Goal: Task Accomplishment & Management: Complete application form

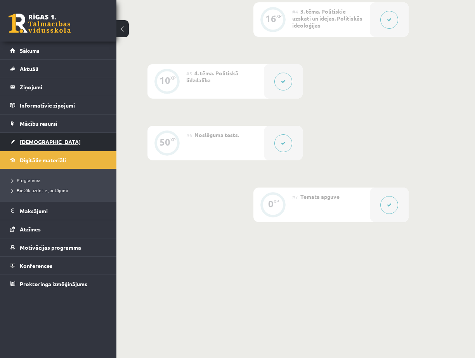
scroll to position [410, 0]
click at [54, 141] on link "[DEMOGRAPHIC_DATA]" at bounding box center [58, 142] width 97 height 18
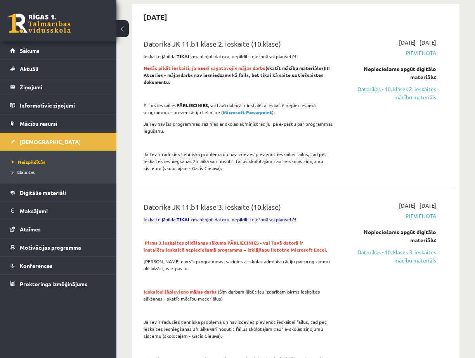
scroll to position [388, 0]
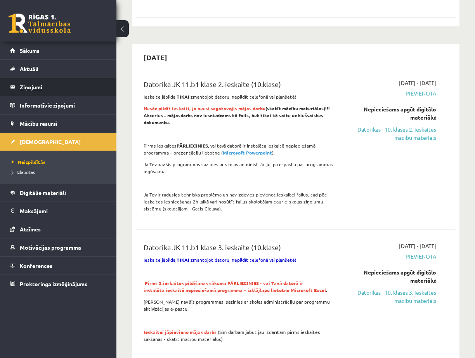
click at [34, 85] on legend "Ziņojumi 0" at bounding box center [63, 87] width 87 height 18
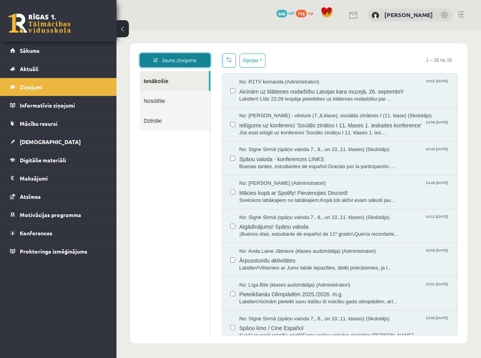
click at [184, 61] on link "Jauns ziņojums" at bounding box center [175, 60] width 71 height 14
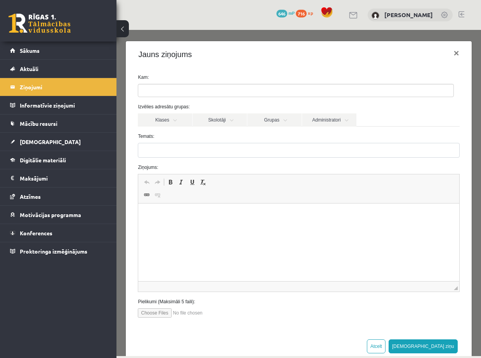
click at [176, 88] on ul at bounding box center [295, 90] width 315 height 12
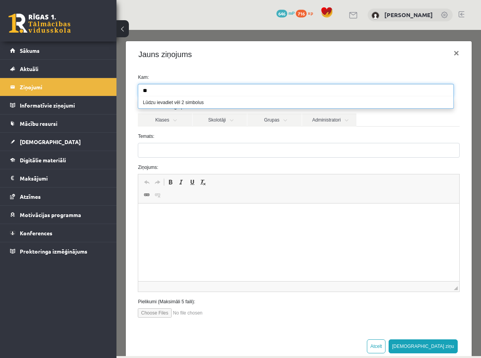
type input "*"
click at [208, 137] on label "Temats:" at bounding box center [298, 136] width 333 height 7
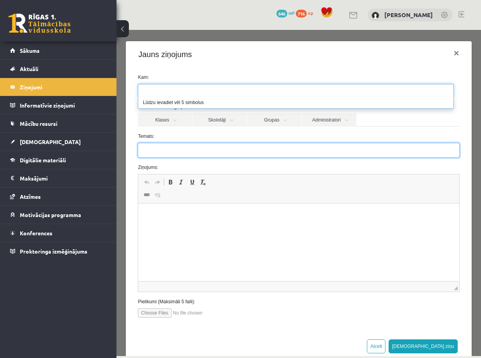
click at [208, 143] on input "Temats:" at bounding box center [298, 150] width 321 height 15
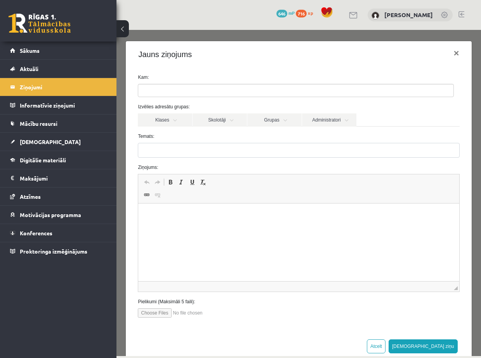
click at [172, 89] on ul at bounding box center [295, 90] width 315 height 12
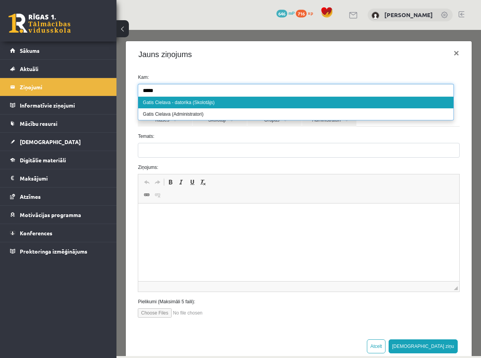
type input "*****"
select select "**"
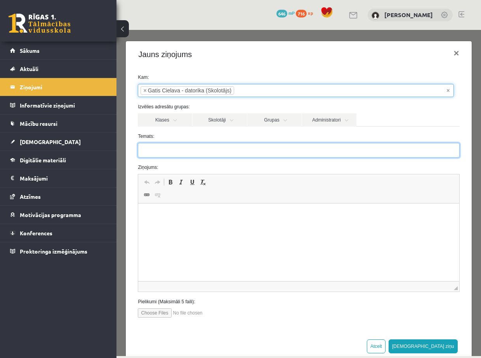
click at [202, 147] on input "Temats:" at bounding box center [298, 150] width 321 height 15
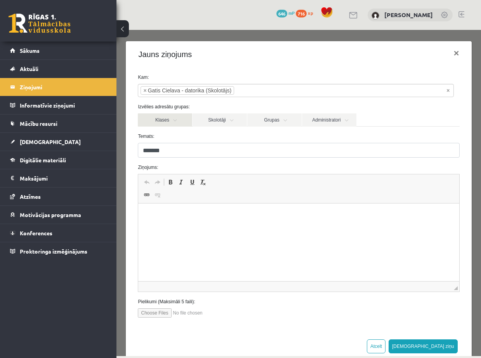
click at [171, 120] on link "Klases" at bounding box center [165, 119] width 54 height 13
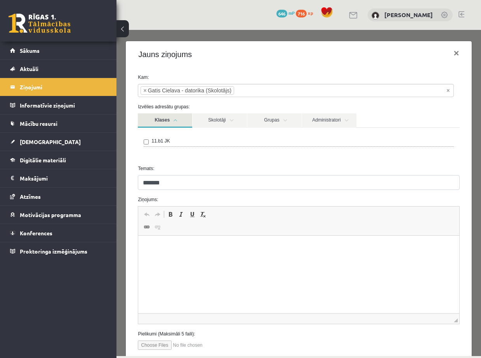
click at [171, 120] on link "Klases" at bounding box center [165, 120] width 54 height 14
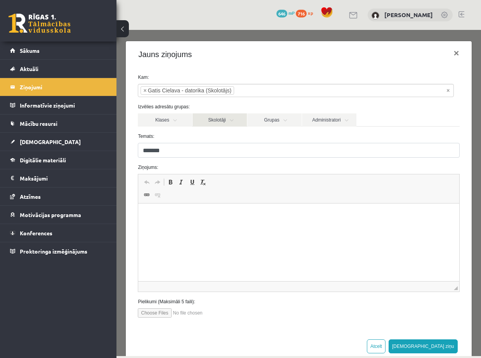
click at [228, 120] on link "Skolotāji" at bounding box center [220, 119] width 54 height 13
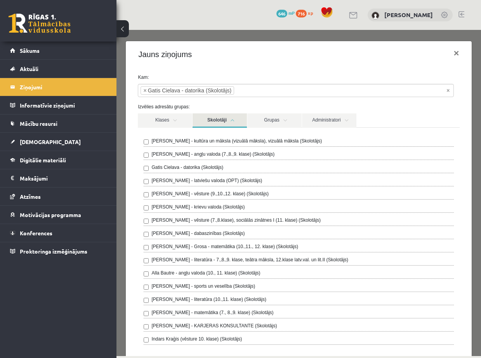
click at [228, 120] on link "Skolotāji" at bounding box center [220, 120] width 54 height 14
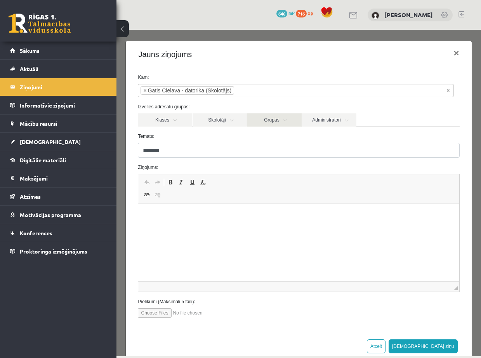
click at [271, 118] on link "Grupas" at bounding box center [274, 119] width 54 height 13
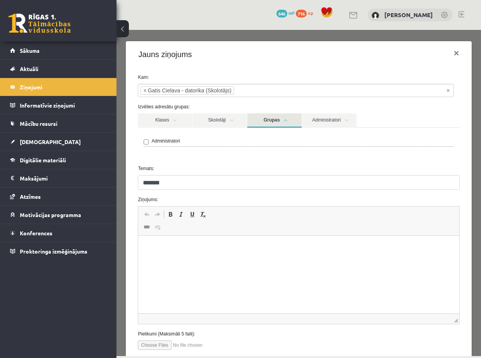
click at [271, 118] on link "Grupas" at bounding box center [274, 120] width 54 height 14
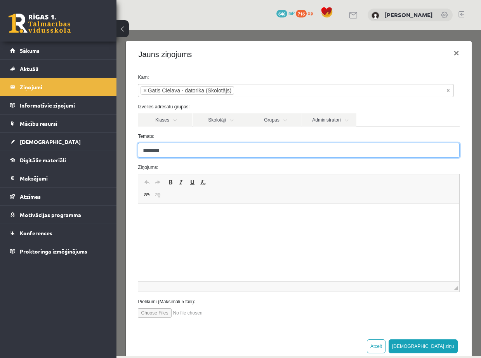
click at [183, 151] on input "*******" at bounding box center [298, 150] width 321 height 15
type input "**********"
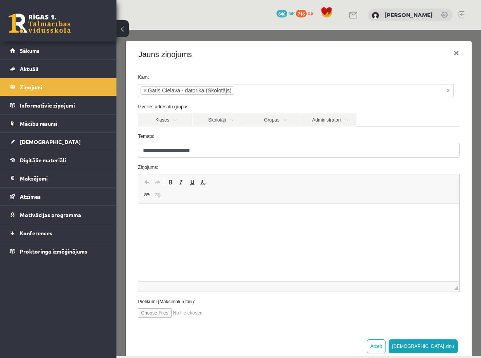
click at [199, 227] on html at bounding box center [298, 215] width 321 height 24
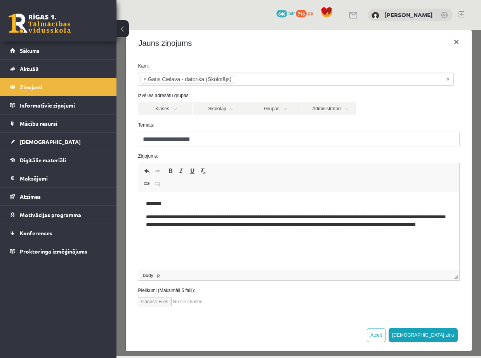
scroll to position [17, 0]
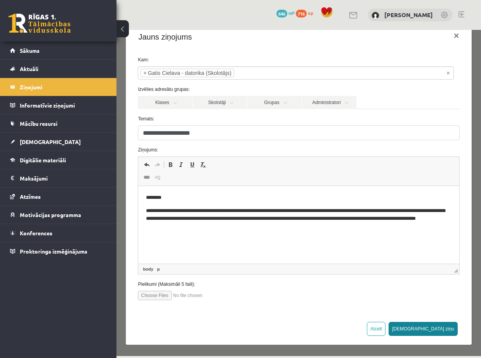
click at [440, 331] on button "[DEMOGRAPHIC_DATA] ziņu" at bounding box center [423, 329] width 69 height 14
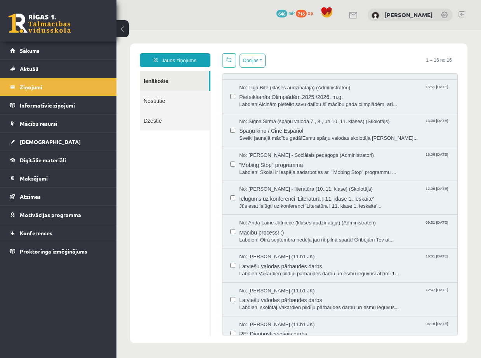
scroll to position [272, 0]
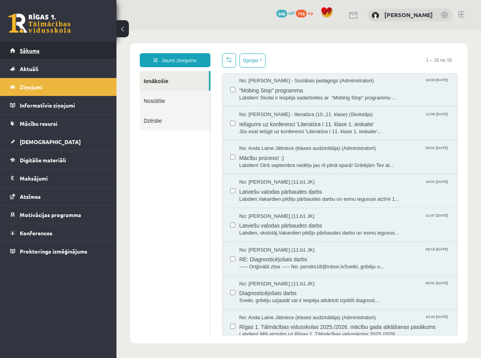
click at [33, 49] on span "Sākums" at bounding box center [30, 50] width 20 height 7
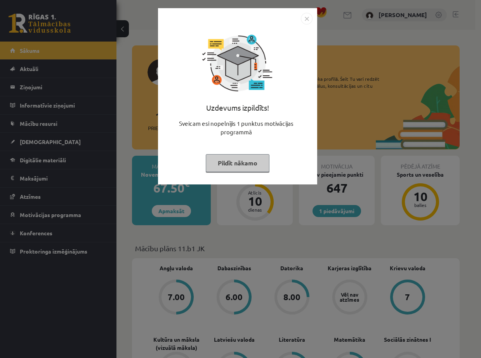
click at [307, 20] on img "Close" at bounding box center [307, 19] width 12 height 12
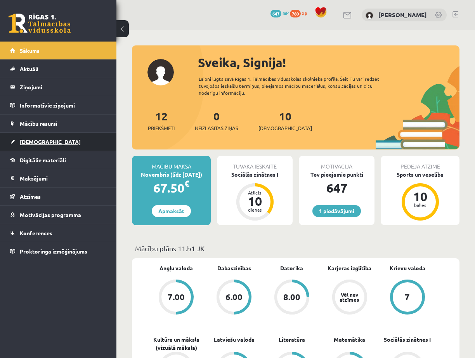
click at [22, 142] on span "[DEMOGRAPHIC_DATA]" at bounding box center [50, 141] width 61 height 7
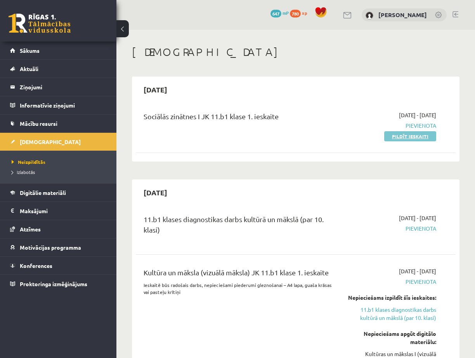
click at [403, 136] on link "Pildīt ieskaiti" at bounding box center [410, 136] width 52 height 10
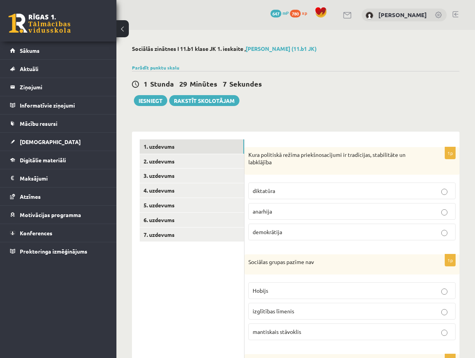
scroll to position [78, 0]
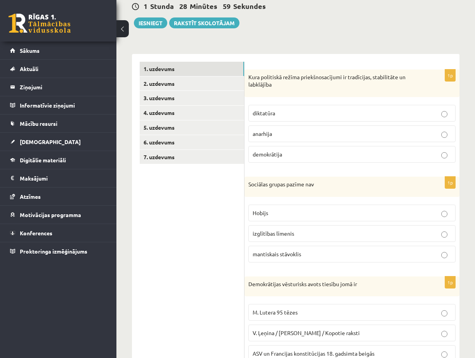
click at [312, 231] on p "izglītības līmenis" at bounding box center [352, 233] width 199 height 8
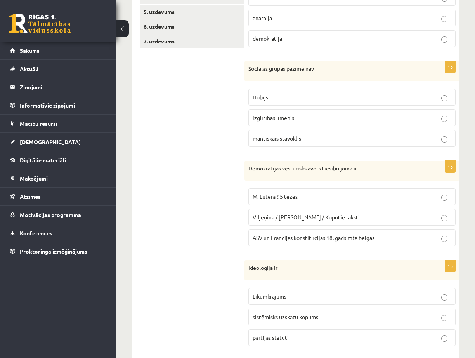
scroll to position [194, 0]
drag, startPoint x: 249, startPoint y: 168, endPoint x: 352, endPoint y: 169, distance: 102.9
click at [352, 169] on p "Demokrātijas vēsturisks avots tiesību jomā ir" at bounding box center [332, 168] width 168 height 8
copy p "Demokrātijas vēsturisks avots tiesību jomā"
click at [182, 161] on ul "1. uzdevums 2. uzdevums 3. uzdevums 4. uzdevums 5. uzdevums 6. uzdevums 7. uzde…" at bounding box center [192, 198] width 105 height 506
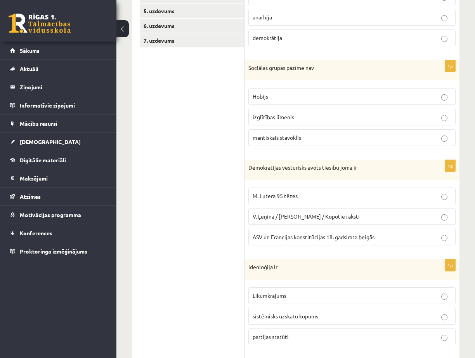
scroll to position [311, 0]
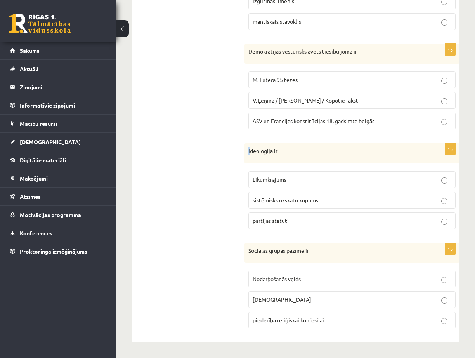
click at [250, 151] on div "Ideoloģija ir" at bounding box center [352, 153] width 215 height 20
click at [251, 151] on p "Ideoloģija ir" at bounding box center [332, 151] width 168 height 8
drag, startPoint x: 248, startPoint y: 150, endPoint x: 281, endPoint y: 150, distance: 33.0
click at [281, 150] on p "Ideoloģija ir" at bounding box center [332, 151] width 168 height 8
copy p "Ideoloģija ir"
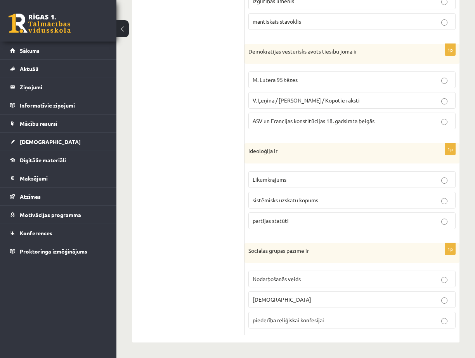
click at [294, 201] on span "sistēmisks uzskatu kopums" at bounding box center [286, 199] width 66 height 7
click at [226, 251] on ul "1. uzdevums 2. uzdevums 3. uzdevums 4. uzdevums 5. uzdevums 6. uzdevums 7. uzde…" at bounding box center [192, 82] width 105 height 506
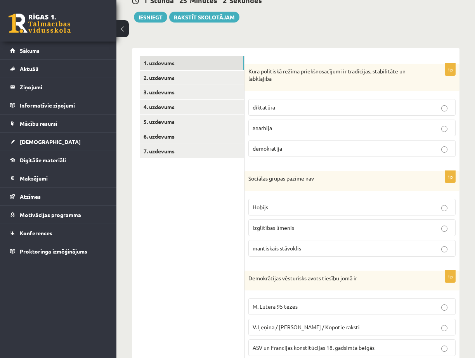
scroll to position [0, 0]
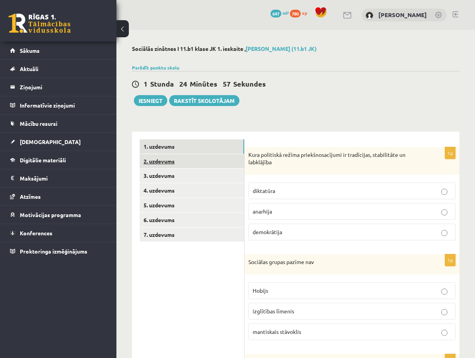
click at [197, 160] on link "2. uzdevums" at bounding box center [192, 161] width 104 height 14
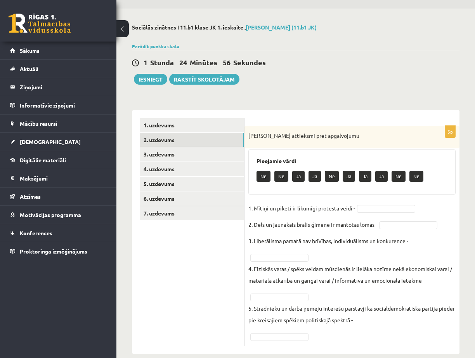
scroll to position [33, 0]
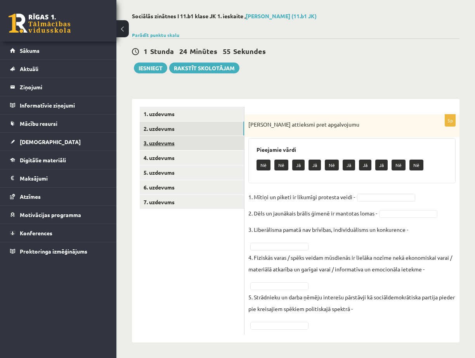
click at [176, 142] on link "3. uzdevums" at bounding box center [192, 143] width 104 height 14
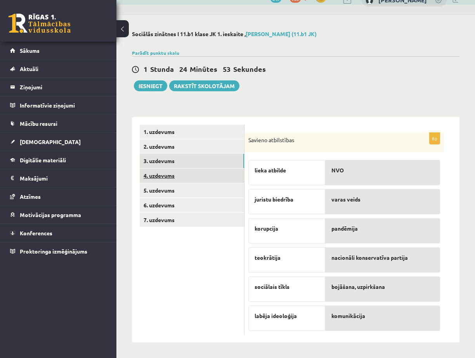
click at [170, 177] on link "4. uzdevums" at bounding box center [192, 175] width 104 height 14
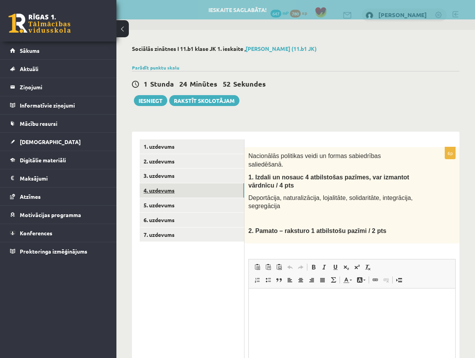
scroll to position [0, 0]
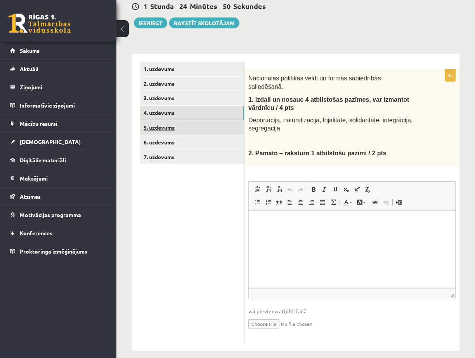
click at [167, 126] on link "5. uzdevums" at bounding box center [192, 127] width 104 height 14
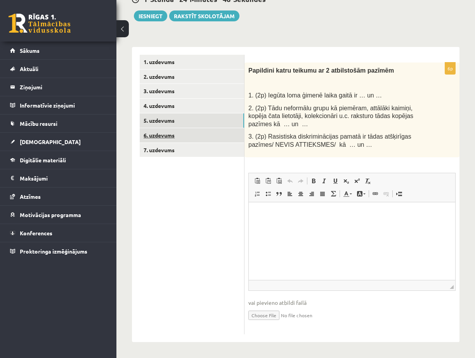
click at [166, 133] on link "6. uzdevums" at bounding box center [192, 135] width 104 height 14
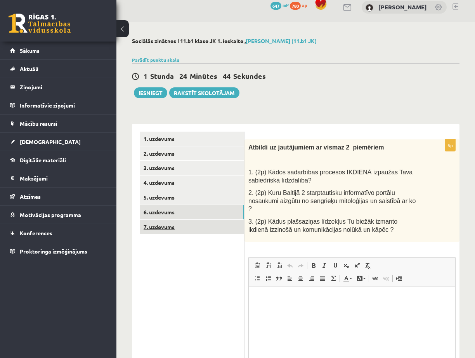
click at [166, 230] on link "7. uzdevums" at bounding box center [192, 227] width 104 height 14
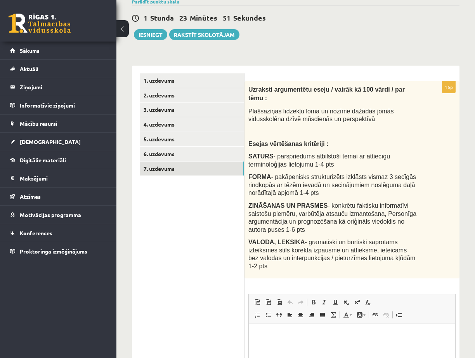
scroll to position [46, 0]
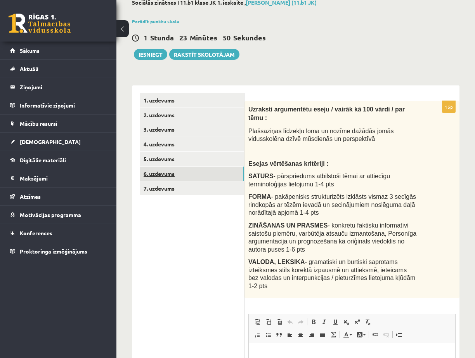
click at [176, 176] on link "6. uzdevums" at bounding box center [192, 174] width 104 height 14
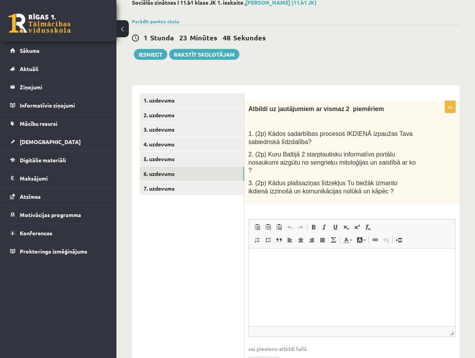
scroll to position [0, 0]
click at [183, 161] on link "5. uzdevums" at bounding box center [192, 159] width 104 height 14
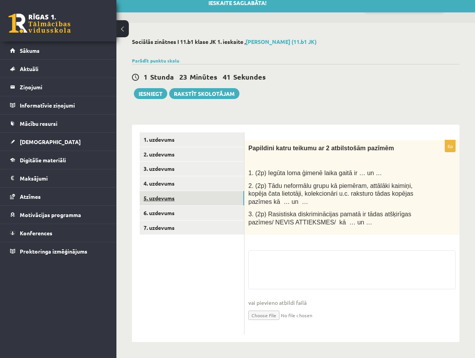
scroll to position [8, 0]
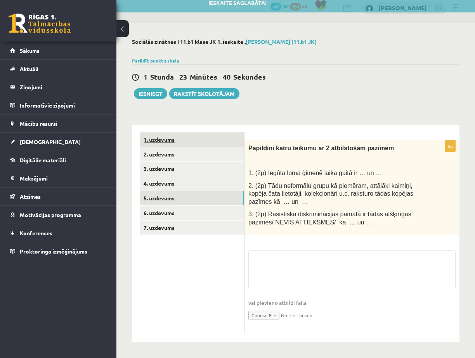
click at [174, 144] on link "1. uzdevums" at bounding box center [192, 139] width 104 height 14
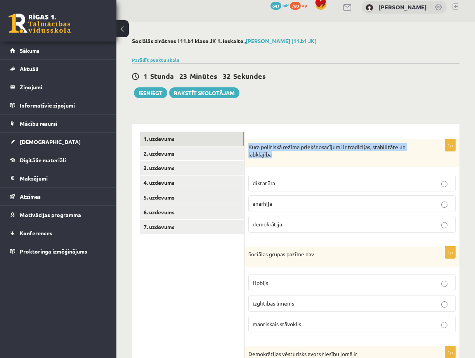
drag, startPoint x: 248, startPoint y: 146, endPoint x: 280, endPoint y: 157, distance: 33.4
click at [280, 157] on p "Kura politiskā režīma priekšnosacījumi ir tradīcijas, stabilitāte un labklājība" at bounding box center [332, 150] width 168 height 15
copy p "Kura politiskā režīma priekšnosacījumi ir tradīcijas, stabilitāte un labklājība"
click at [303, 219] on label "demokrātija" at bounding box center [351, 224] width 207 height 17
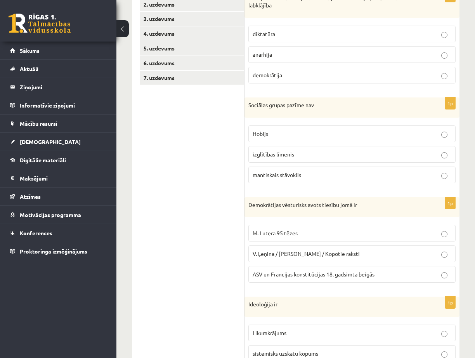
scroll to position [163, 0]
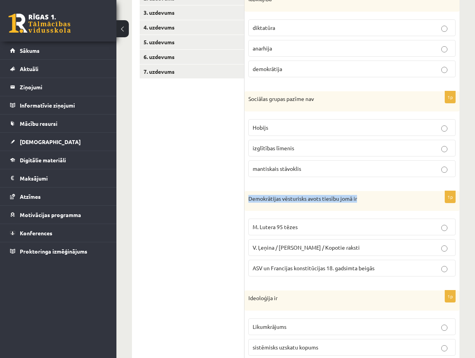
drag, startPoint x: 248, startPoint y: 198, endPoint x: 359, endPoint y: 203, distance: 110.7
click at [359, 203] on div "Demokrātijas vēsturisks avots tiesību jomā ir" at bounding box center [352, 201] width 215 height 20
copy p "Demokrātijas vēsturisks avots tiesību jomā ir"
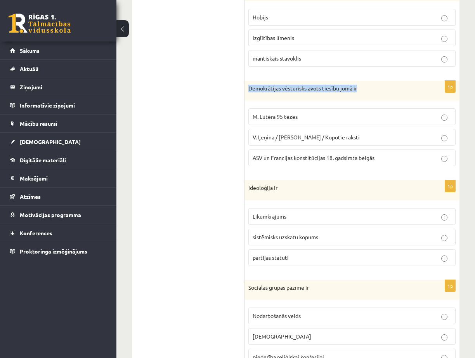
scroll to position [279, 0]
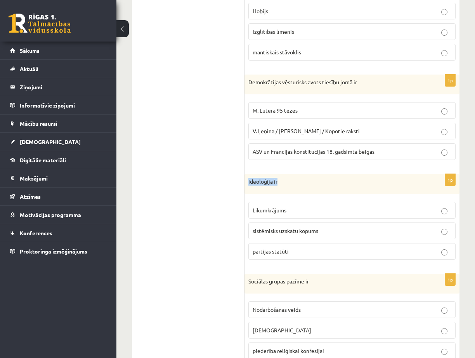
drag, startPoint x: 249, startPoint y: 182, endPoint x: 280, endPoint y: 181, distance: 31.5
click at [280, 181] on p "Ideoloģija ir" at bounding box center [332, 182] width 168 height 8
copy p "Ideoloģija ir"
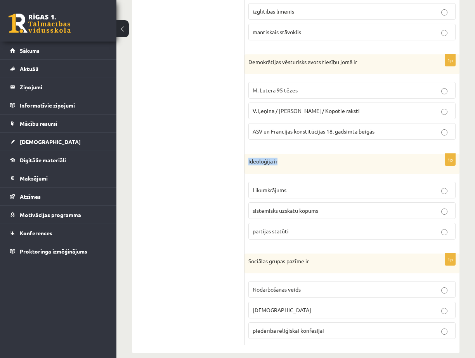
scroll to position [311, 0]
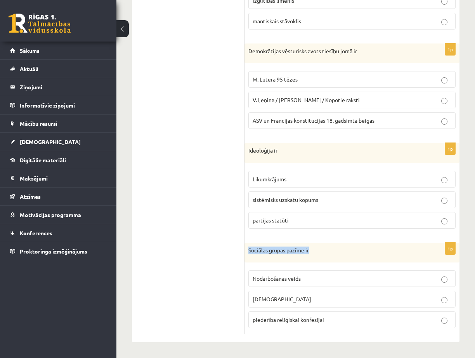
drag, startPoint x: 249, startPoint y: 249, endPoint x: 314, endPoint y: 252, distance: 64.9
click at [314, 252] on p "Sociālas grupas pazīme ir" at bounding box center [332, 250] width 168 height 8
copy p "Sociālas grupas pazīme ir"
click at [290, 299] on p "individuālisms" at bounding box center [352, 299] width 199 height 8
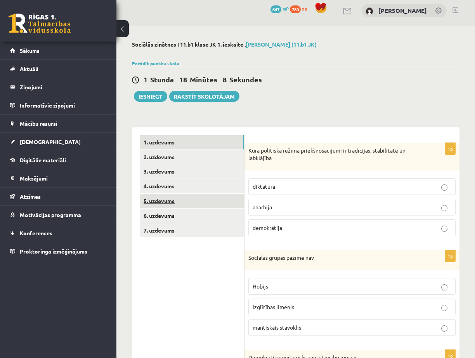
scroll to position [0, 0]
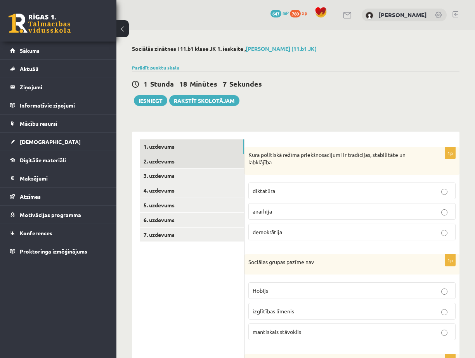
click at [176, 160] on link "2. uzdevums" at bounding box center [192, 161] width 104 height 14
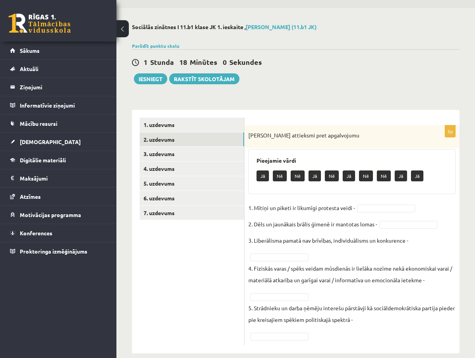
scroll to position [33, 0]
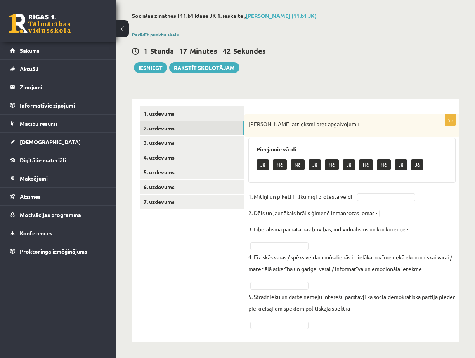
click at [175, 33] on link "Parādīt punktu skalu" at bounding box center [155, 34] width 47 height 6
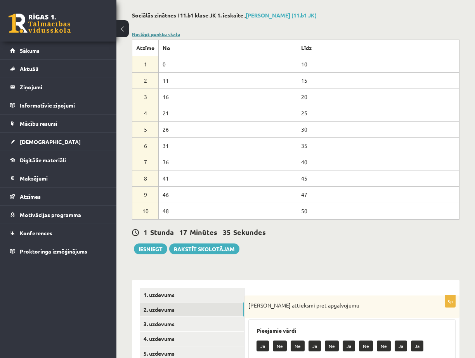
click at [149, 35] on link "Noslēpt punktu skalu" at bounding box center [156, 34] width 48 height 6
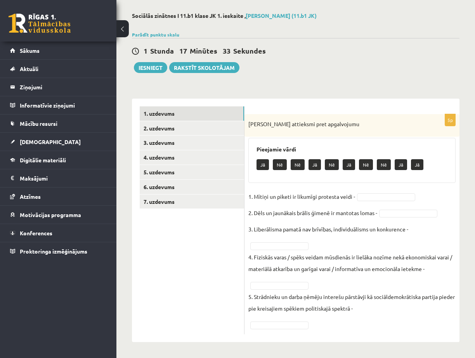
click at [185, 106] on div "1. uzdevums 2. uzdevums 3. uzdevums 4. uzdevums 5. uzdevums 6. uzdevums 7. uzde…" at bounding box center [188, 220] width 113 height 243
click at [182, 110] on link "1. uzdevums" at bounding box center [192, 113] width 104 height 14
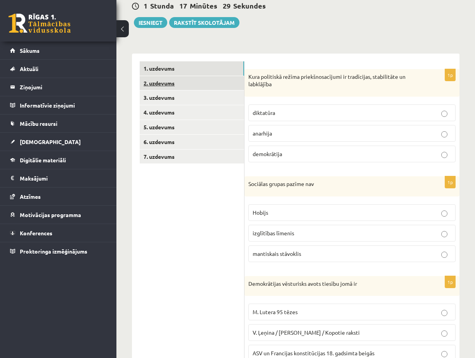
click at [177, 86] on link "2. uzdevums" at bounding box center [192, 83] width 104 height 14
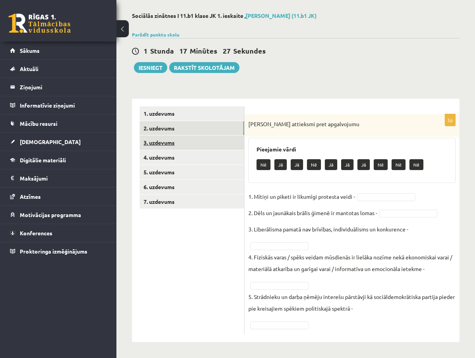
click at [187, 142] on link "3. uzdevums" at bounding box center [192, 142] width 104 height 14
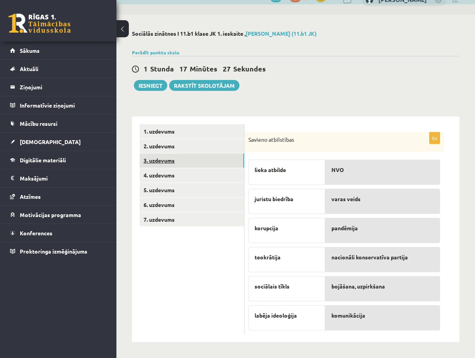
scroll to position [16, 0]
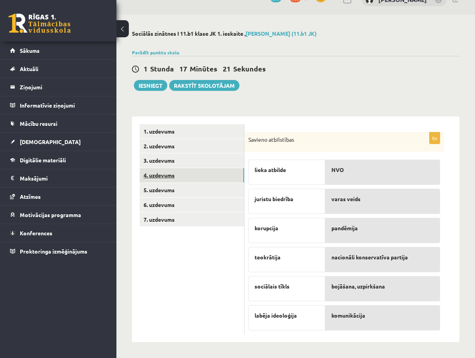
click at [170, 176] on link "4. uzdevums" at bounding box center [192, 175] width 104 height 14
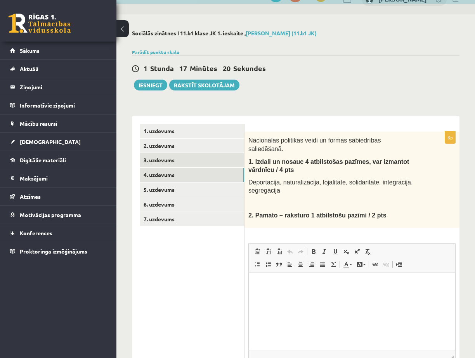
scroll to position [0, 0]
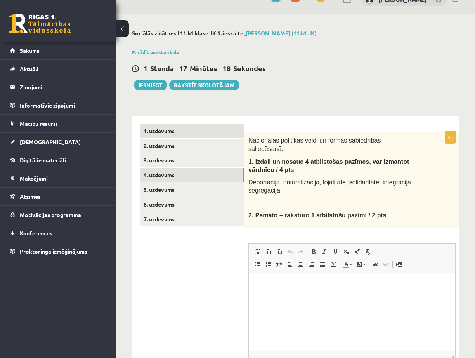
click at [171, 133] on link "1. uzdevums" at bounding box center [192, 131] width 104 height 14
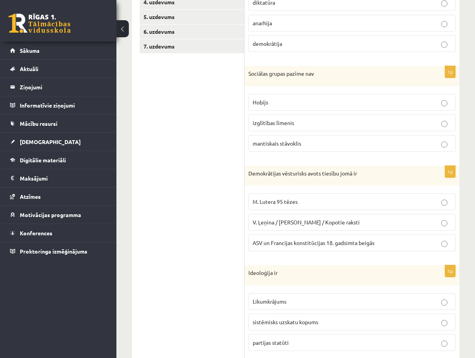
scroll to position [39, 0]
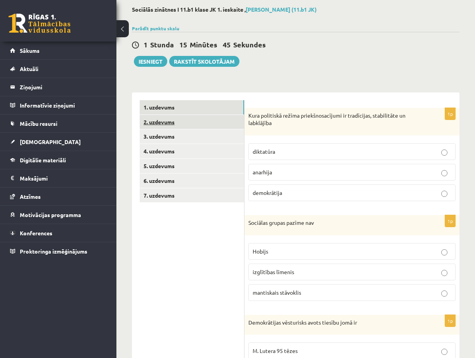
click at [205, 124] on link "2. uzdevums" at bounding box center [192, 122] width 104 height 14
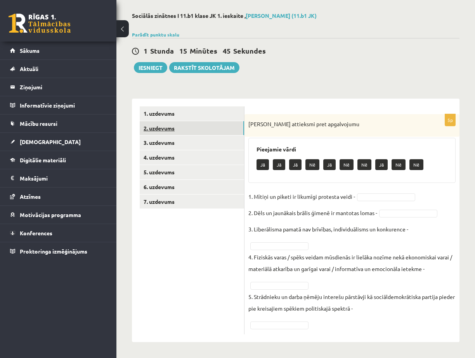
scroll to position [33, 0]
click at [187, 141] on link "3. uzdevums" at bounding box center [192, 142] width 104 height 14
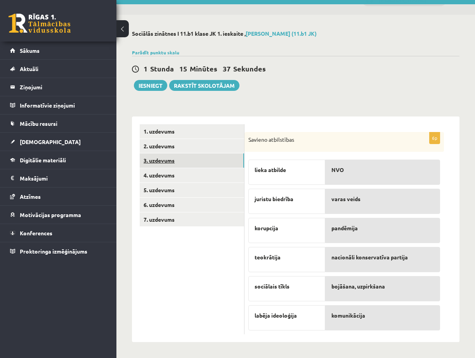
scroll to position [16, 0]
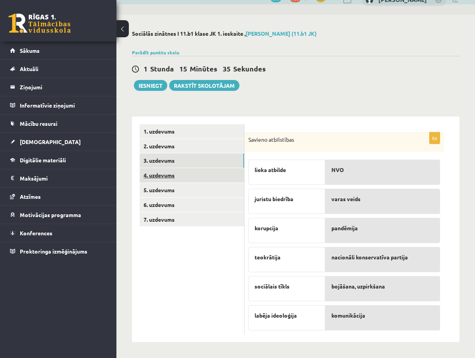
click at [175, 172] on link "4. uzdevums" at bounding box center [192, 175] width 104 height 14
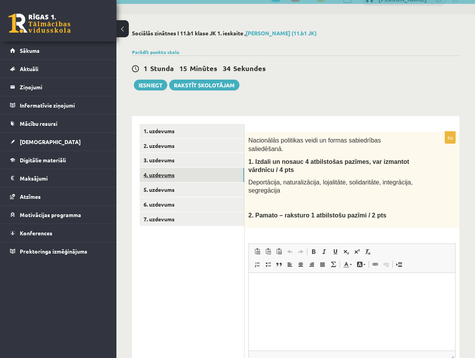
scroll to position [0, 0]
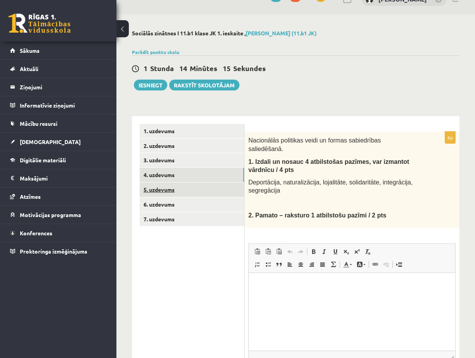
click at [176, 187] on link "5. uzdevums" at bounding box center [192, 189] width 104 height 14
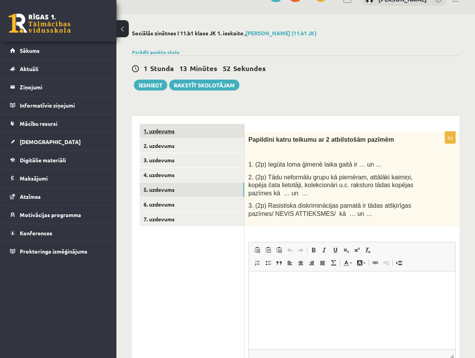
click at [180, 131] on link "1. uzdevums" at bounding box center [192, 131] width 104 height 14
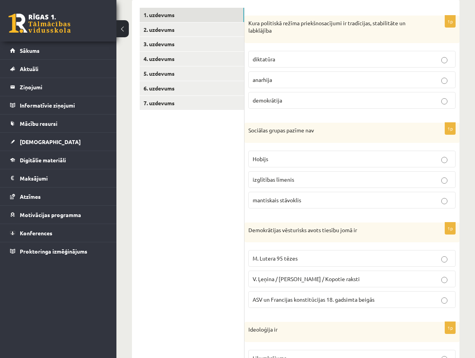
scroll to position [132, 0]
click at [373, 299] on span "ASV un Francijas konstitūcijas 18. gadsimta beigās" at bounding box center [314, 298] width 122 height 7
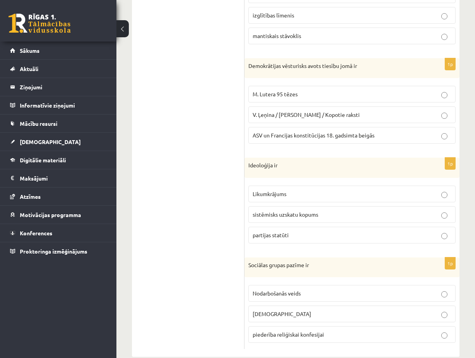
scroll to position [311, 0]
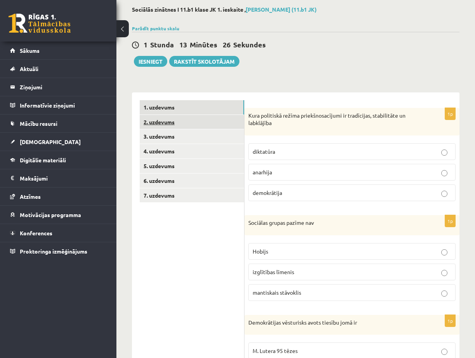
click at [195, 120] on link "2. uzdevums" at bounding box center [192, 122] width 104 height 14
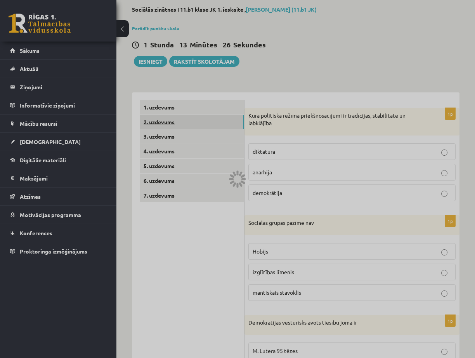
scroll to position [33, 0]
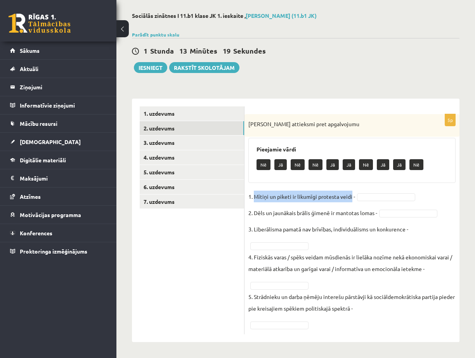
drag, startPoint x: 255, startPoint y: 196, endPoint x: 351, endPoint y: 199, distance: 96.3
click at [351, 199] on p "1. Mītiņi un piketi ir likumīgi protesta veidi -" at bounding box center [301, 197] width 107 height 12
copy p "Mītiņi un piketi ir likumīgi protesta veidi"
click at [168, 115] on link "1. uzdevums" at bounding box center [192, 113] width 104 height 14
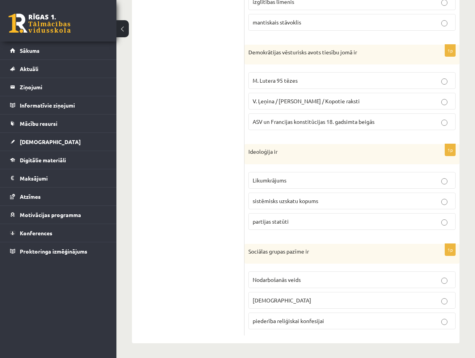
scroll to position [311, 0]
click at [361, 278] on p "Nodarbošanās veids" at bounding box center [352, 278] width 199 height 8
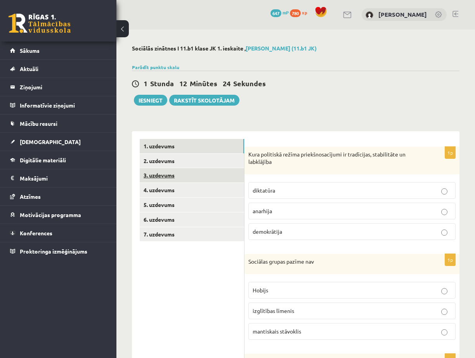
scroll to position [0, 0]
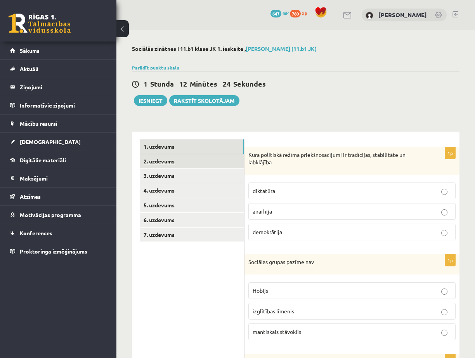
click at [180, 166] on link "2. uzdevums" at bounding box center [192, 161] width 104 height 14
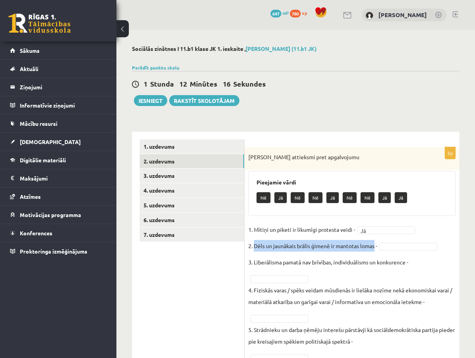
drag, startPoint x: 254, startPoint y: 246, endPoint x: 374, endPoint y: 245, distance: 120.0
click at [375, 246] on p "2. Dēls un jaunākais brālis ģimenē ir mantotas lomas -" at bounding box center [312, 246] width 129 height 12
copy p "Dēls un jaunākais brālis ģimenē ir mantotas lomas"
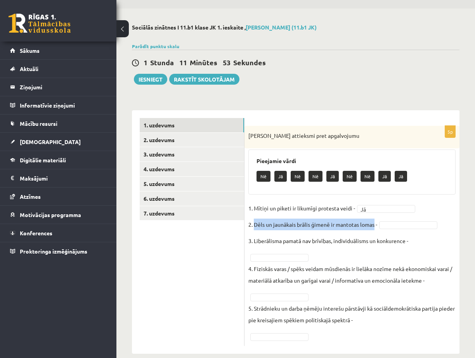
scroll to position [33, 0]
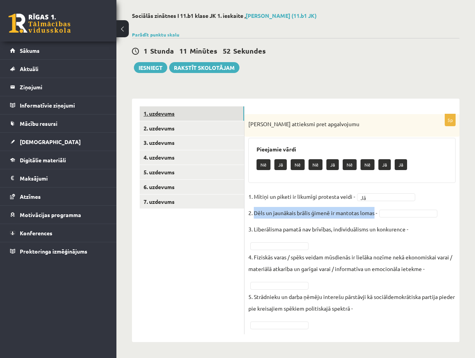
click at [175, 115] on link "1. uzdevums" at bounding box center [192, 113] width 104 height 14
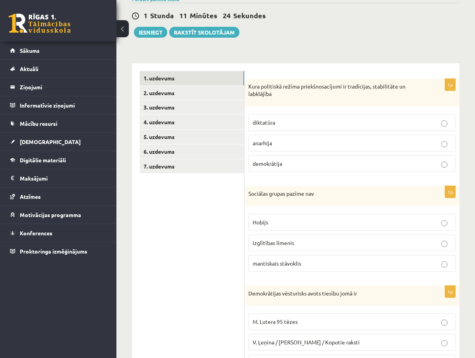
scroll to position [39, 0]
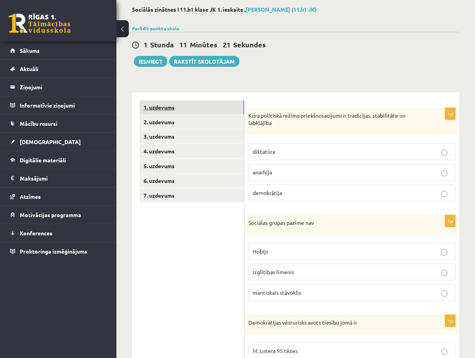
click at [171, 109] on link "1. uzdevums" at bounding box center [192, 107] width 104 height 14
click at [168, 120] on link "2. uzdevums" at bounding box center [192, 122] width 104 height 14
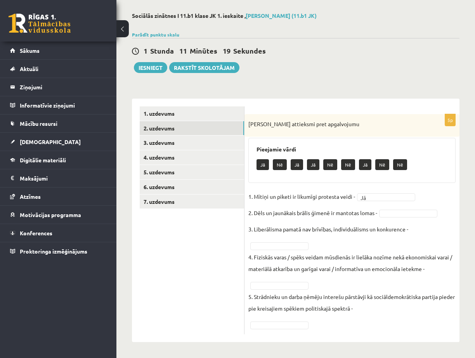
scroll to position [33, 0]
click at [154, 109] on link "1. uzdevums" at bounding box center [192, 113] width 104 height 14
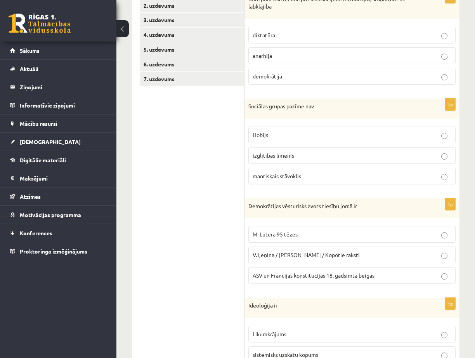
click at [350, 135] on p "Hobijs" at bounding box center [352, 135] width 199 height 8
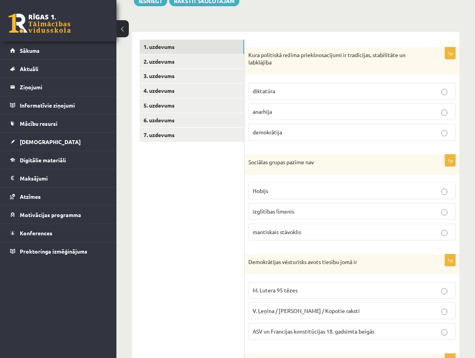
scroll to position [39, 0]
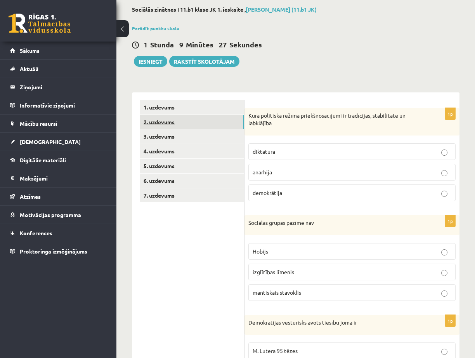
click at [195, 116] on link "2. uzdevums" at bounding box center [192, 122] width 104 height 14
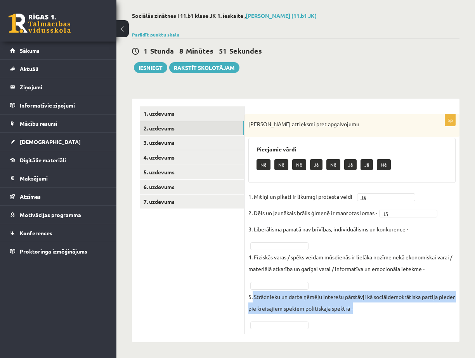
drag, startPoint x: 253, startPoint y: 296, endPoint x: 372, endPoint y: 312, distance: 120.2
click at [372, 312] on p "5. Strādnieku un darba ņēmēju interešu pārstāvji kā sociāldemokrātiska partija …" at bounding box center [351, 302] width 207 height 23
copy p "Strādnieku un darba ņēmēju interešu pārstāvji kā sociāldemokrātiska partija pie…"
click at [394, 310] on p "5. Strādnieku un darba ņēmēju interešu pārstāvji kā sociāldemokrātiska partija …" at bounding box center [351, 302] width 207 height 23
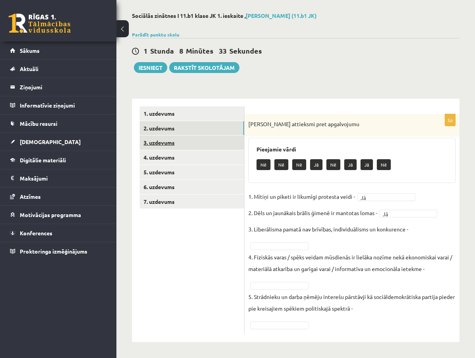
click at [187, 137] on link "3. uzdevums" at bounding box center [192, 142] width 104 height 14
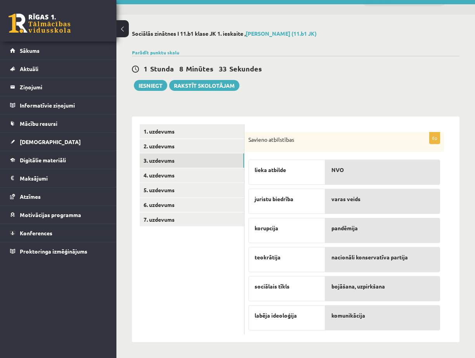
scroll to position [16, 0]
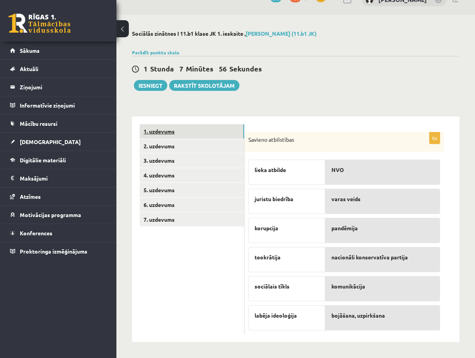
click at [177, 133] on link "1. uzdevums" at bounding box center [192, 131] width 104 height 14
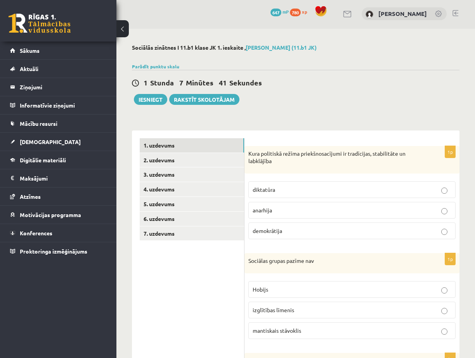
scroll to position [0, 0]
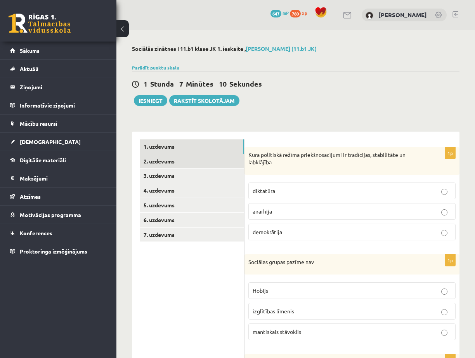
click at [198, 157] on link "2. uzdevums" at bounding box center [192, 161] width 104 height 14
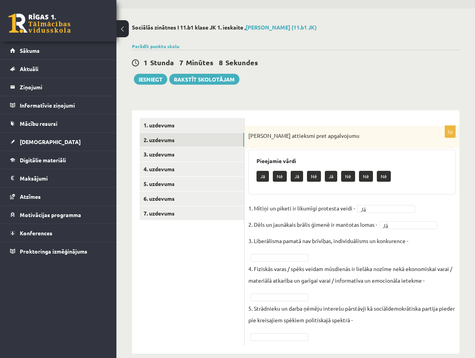
scroll to position [33, 0]
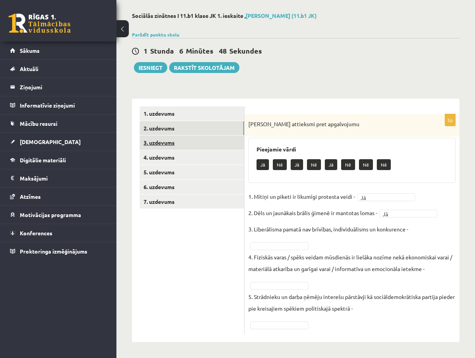
click at [196, 144] on link "3. uzdevums" at bounding box center [192, 142] width 104 height 14
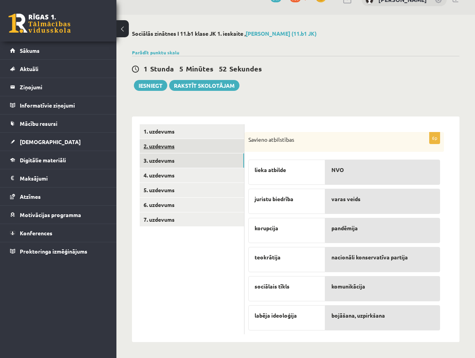
click at [184, 144] on link "2. uzdevums" at bounding box center [192, 146] width 104 height 14
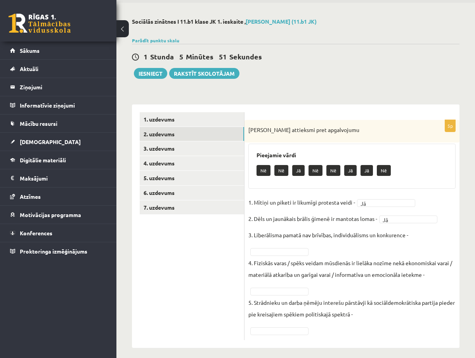
scroll to position [33, 0]
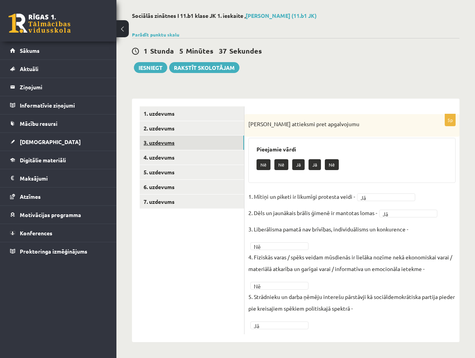
click at [177, 140] on link "3. uzdevums" at bounding box center [192, 142] width 104 height 14
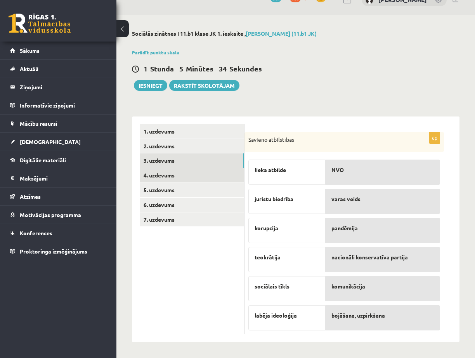
click at [170, 172] on link "4. uzdevums" at bounding box center [192, 175] width 104 height 14
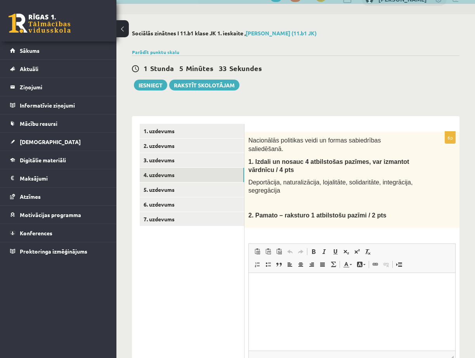
scroll to position [0, 0]
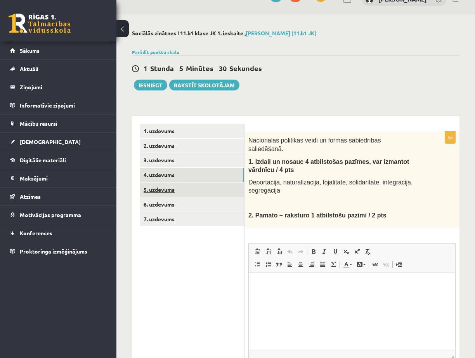
click at [181, 191] on link "5. uzdevums" at bounding box center [192, 189] width 104 height 14
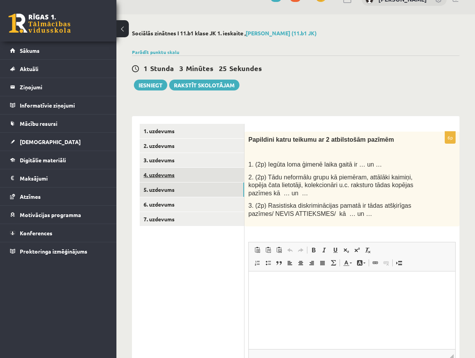
click at [168, 177] on link "4. uzdevums" at bounding box center [192, 175] width 104 height 14
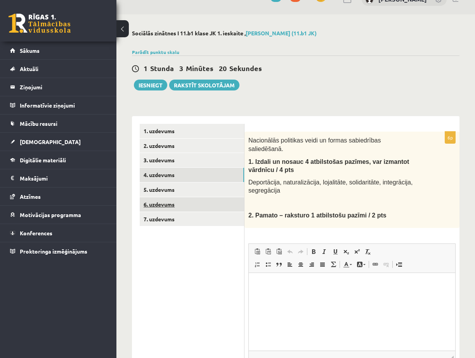
click at [175, 207] on link "6. uzdevums" at bounding box center [192, 204] width 104 height 14
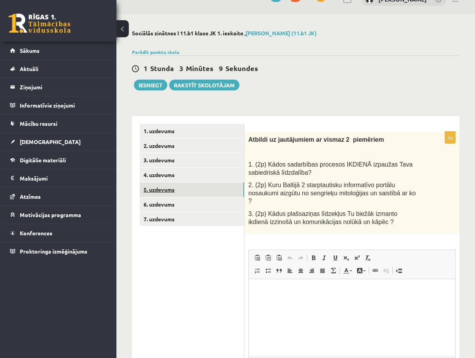
click at [174, 194] on link "5. uzdevums" at bounding box center [192, 189] width 104 height 14
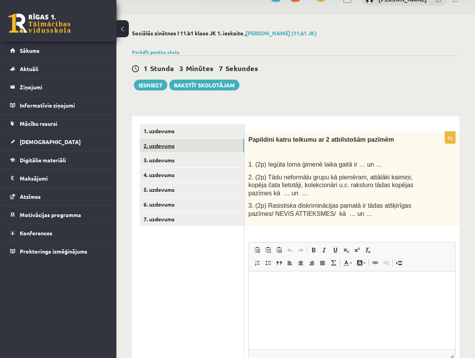
click at [167, 150] on link "2. uzdevums" at bounding box center [192, 146] width 104 height 14
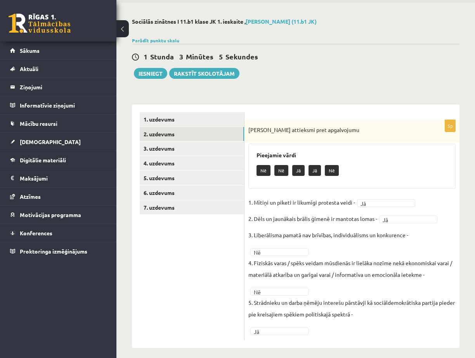
scroll to position [33, 0]
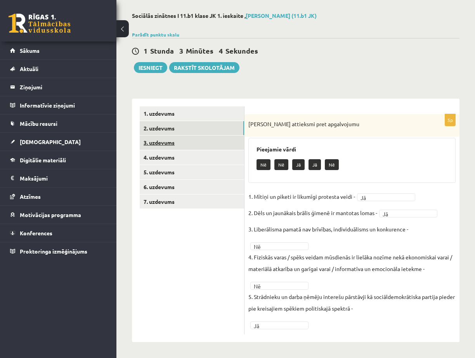
click at [174, 138] on link "3. uzdevums" at bounding box center [192, 142] width 104 height 14
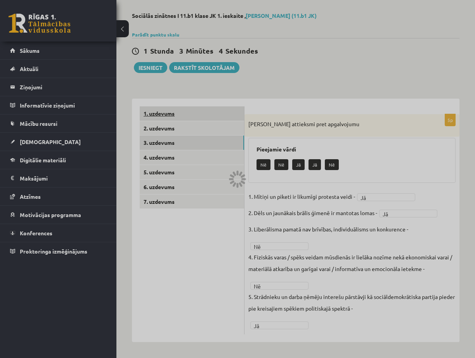
scroll to position [16, 0]
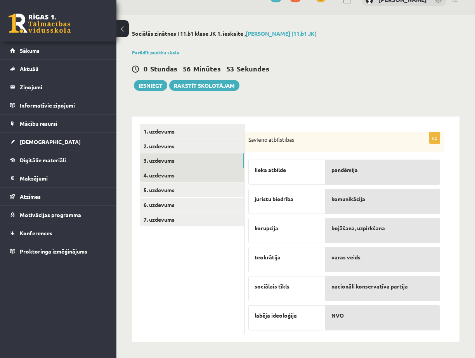
click at [179, 177] on link "4. uzdevums" at bounding box center [192, 175] width 104 height 14
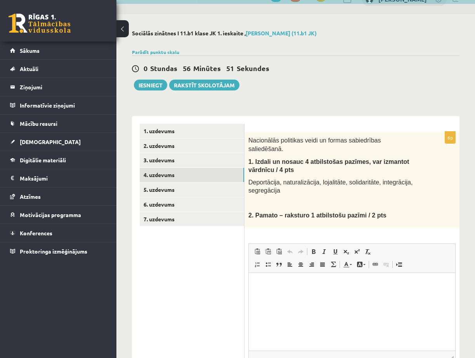
scroll to position [0, 0]
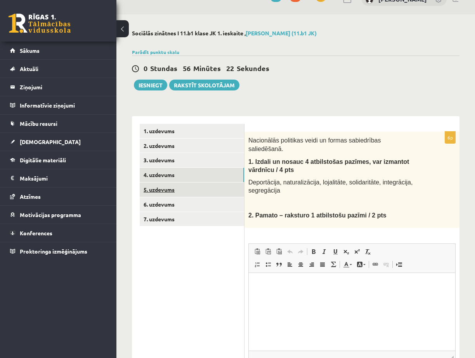
click at [168, 193] on link "5. uzdevums" at bounding box center [192, 189] width 104 height 14
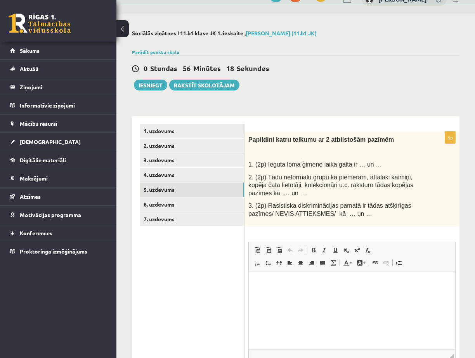
click at [326, 287] on html at bounding box center [352, 283] width 207 height 24
drag, startPoint x: 266, startPoint y: 165, endPoint x: 349, endPoint y: 162, distance: 83.1
click at [349, 162] on span "1. (2p) Iegūta loma ģimenē laika gaitā ir … un …" at bounding box center [315, 164] width 134 height 7
copy span "Iegūta loma ģimenē laika gaitā ir"
click at [266, 282] on p "**" at bounding box center [352, 283] width 191 height 8
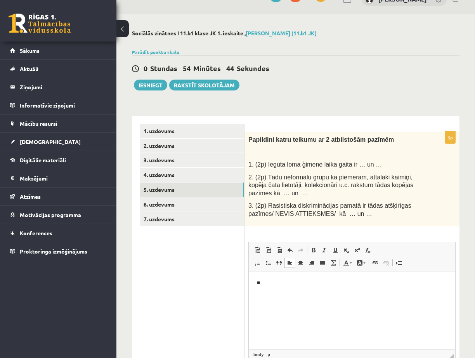
click at [347, 148] on div "Papildini katru teikumu ar 2 atbilstošām pazīmēm 1. (2p) Iegūta loma ģimenē lai…" at bounding box center [352, 179] width 215 height 95
click at [286, 285] on p "**" at bounding box center [352, 283] width 191 height 8
drag, startPoint x: 335, startPoint y: 282, endPoint x: 347, endPoint y: 285, distance: 12.0
click at [342, 283] on p "**********" at bounding box center [352, 283] width 191 height 8
drag, startPoint x: 414, startPoint y: 280, endPoint x: 408, endPoint y: 285, distance: 8.0
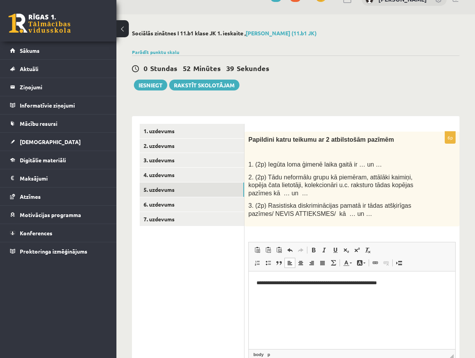
click at [414, 279] on p "**********" at bounding box center [352, 283] width 191 height 8
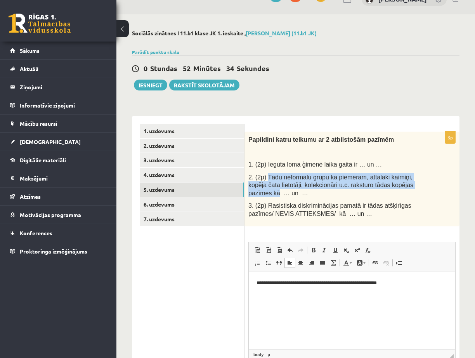
drag, startPoint x: 267, startPoint y: 175, endPoint x: 277, endPoint y: 195, distance: 21.9
click at [277, 195] on span "2. (2p) Tādu neformālu grupu kā piemēram, attālāki kaimiņi, kopēja čata lietotā…" at bounding box center [330, 185] width 165 height 23
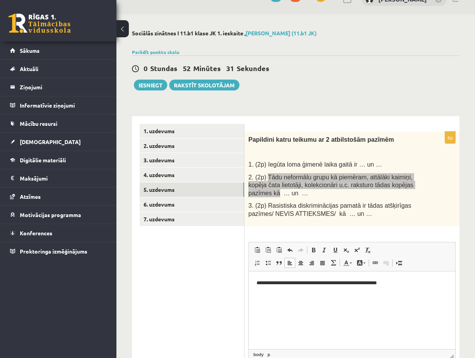
click at [419, 284] on p "**********" at bounding box center [352, 283] width 191 height 8
click at [271, 299] on p "**" at bounding box center [352, 296] width 191 height 8
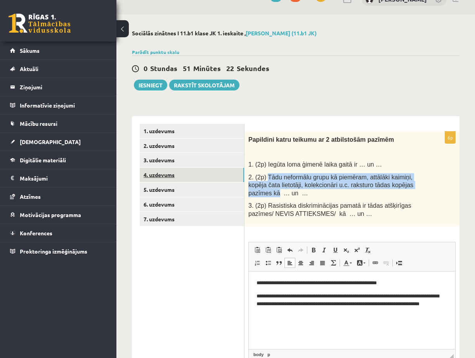
click at [165, 174] on link "4. uzdevums" at bounding box center [192, 175] width 104 height 14
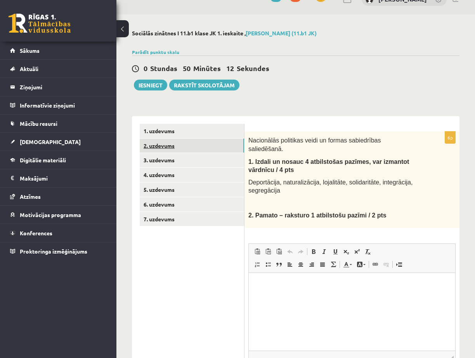
click at [185, 150] on link "2. uzdevums" at bounding box center [192, 146] width 104 height 14
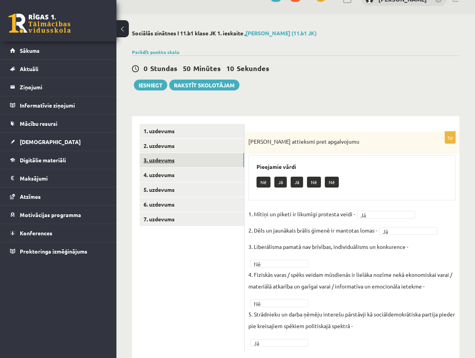
click at [181, 161] on link "3. uzdevums" at bounding box center [192, 160] width 104 height 14
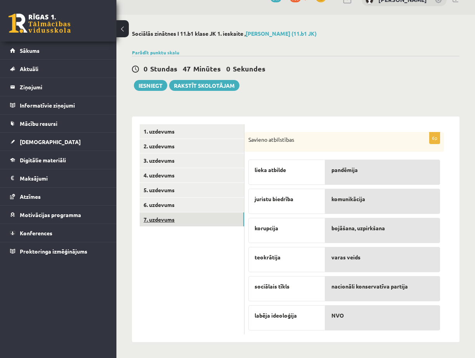
click at [200, 217] on link "7. uzdevums" at bounding box center [192, 219] width 104 height 14
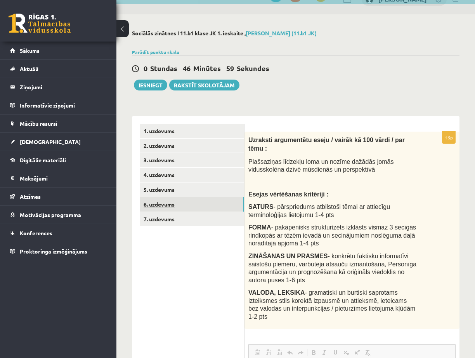
click at [198, 205] on link "6. uzdevums" at bounding box center [192, 204] width 104 height 14
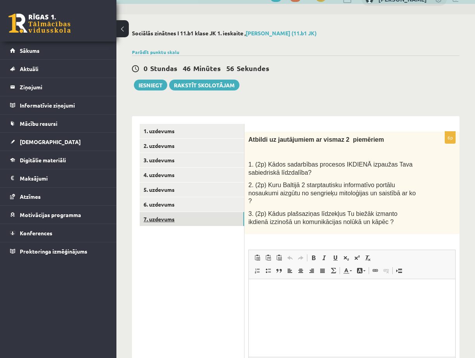
click at [192, 215] on link "7. uzdevums" at bounding box center [192, 219] width 104 height 14
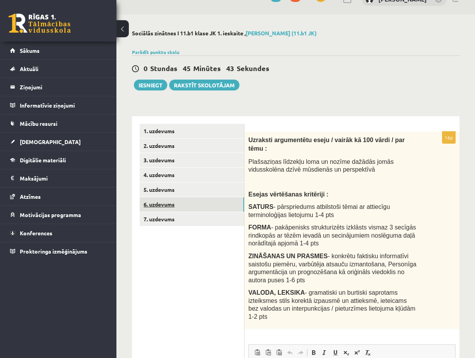
click at [191, 206] on link "6. uzdevums" at bounding box center [192, 204] width 104 height 14
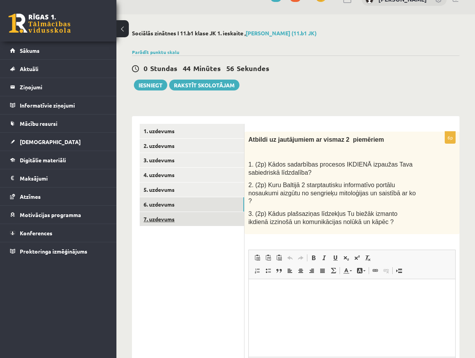
click at [213, 218] on link "7. uzdevums" at bounding box center [192, 219] width 104 height 14
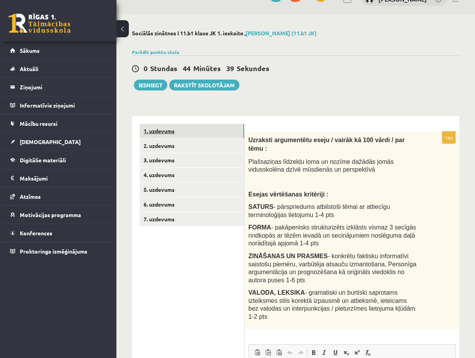
click at [188, 134] on link "1. uzdevums" at bounding box center [192, 131] width 104 height 14
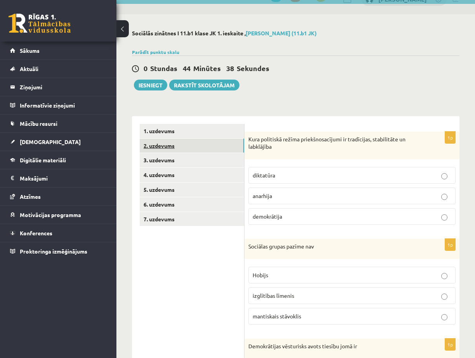
click at [187, 148] on link "2. uzdevums" at bounding box center [192, 146] width 104 height 14
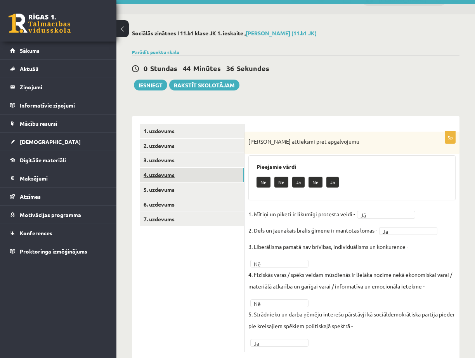
click at [197, 172] on link "4. uzdevums" at bounding box center [192, 175] width 104 height 14
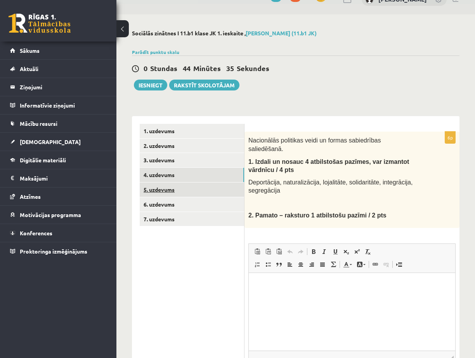
click at [188, 188] on link "5. uzdevums" at bounding box center [192, 189] width 104 height 14
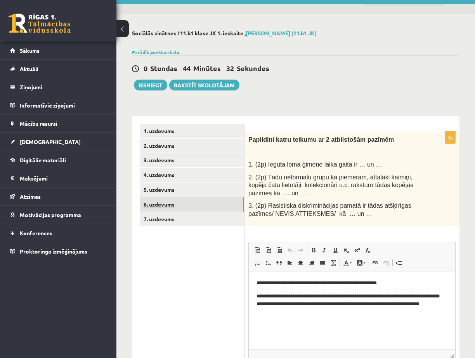
click at [189, 202] on link "6. uzdevums" at bounding box center [192, 204] width 104 height 14
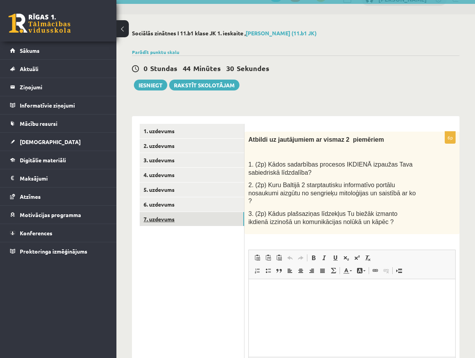
click at [185, 221] on link "7. uzdevums" at bounding box center [192, 219] width 104 height 14
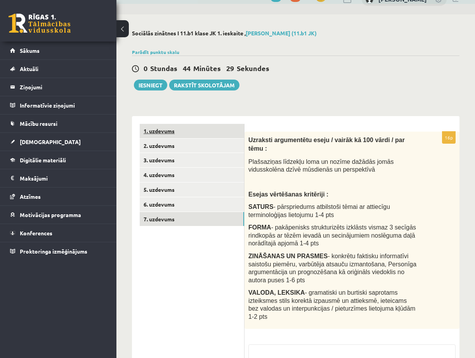
click at [192, 130] on link "1. uzdevums" at bounding box center [192, 131] width 104 height 14
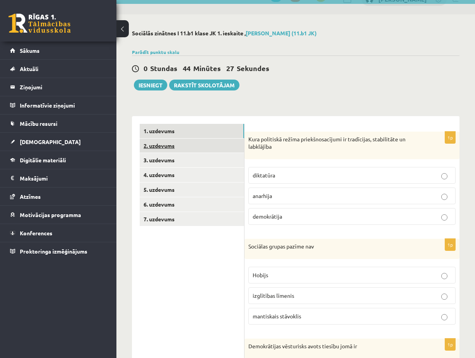
click at [191, 145] on link "2. uzdevums" at bounding box center [192, 146] width 104 height 14
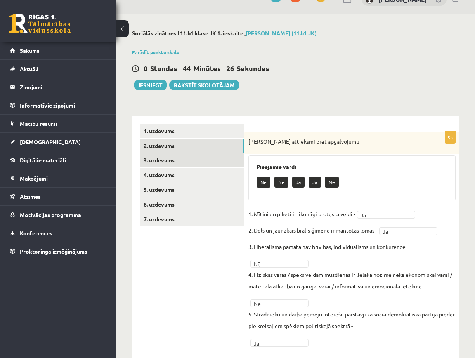
click at [200, 156] on link "3. uzdevums" at bounding box center [192, 160] width 104 height 14
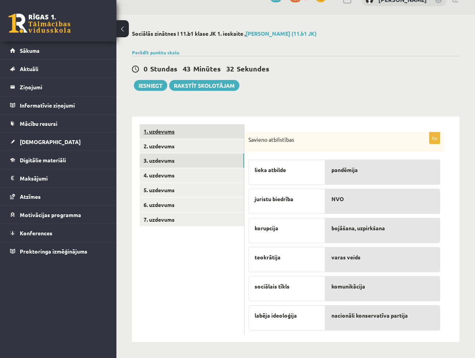
click at [208, 135] on link "1. uzdevums" at bounding box center [192, 131] width 104 height 14
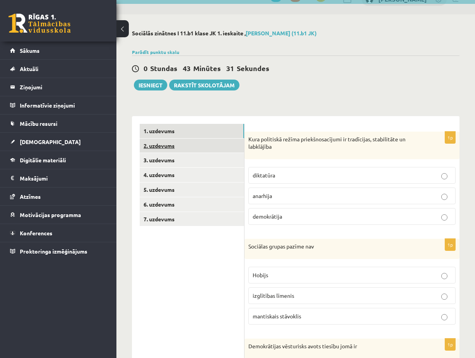
click at [206, 145] on link "2. uzdevums" at bounding box center [192, 146] width 104 height 14
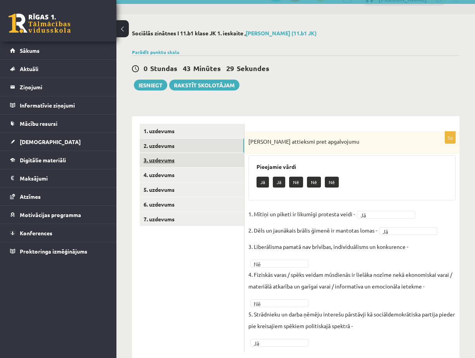
click at [205, 164] on link "3. uzdevums" at bounding box center [192, 160] width 104 height 14
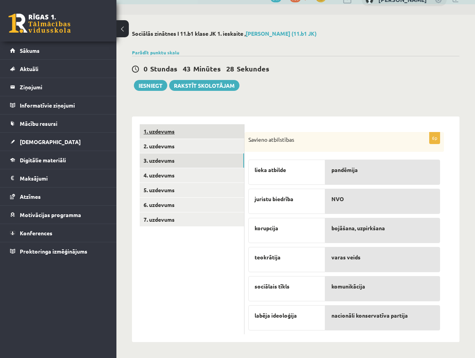
click at [210, 132] on link "1. uzdevums" at bounding box center [192, 131] width 104 height 14
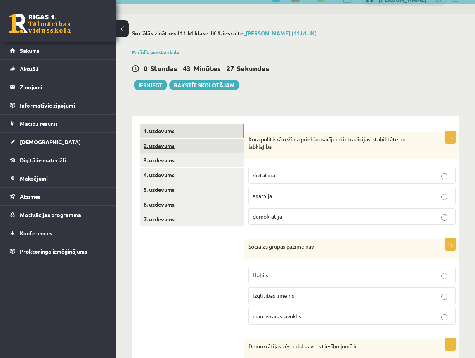
click at [212, 145] on link "2. uzdevums" at bounding box center [192, 146] width 104 height 14
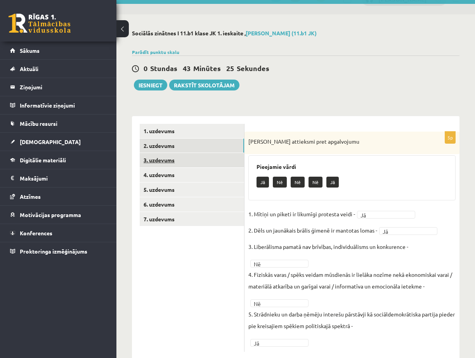
click at [210, 159] on link "3. uzdevums" at bounding box center [192, 160] width 104 height 14
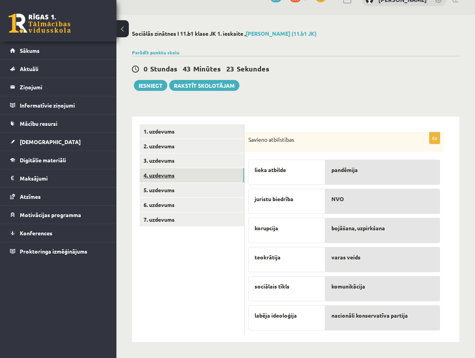
click at [210, 172] on link "4. uzdevums" at bounding box center [192, 175] width 104 height 14
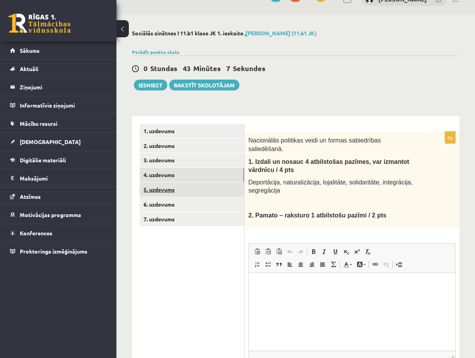
click at [207, 190] on link "5. uzdevums" at bounding box center [192, 189] width 104 height 14
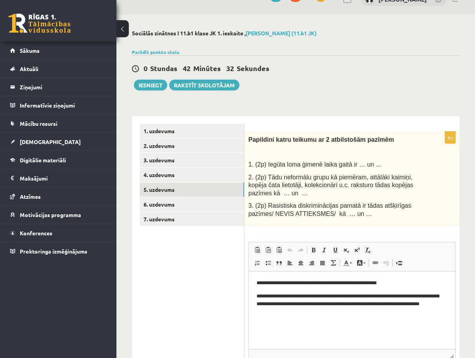
click at [333, 311] on p "**********" at bounding box center [349, 304] width 185 height 24
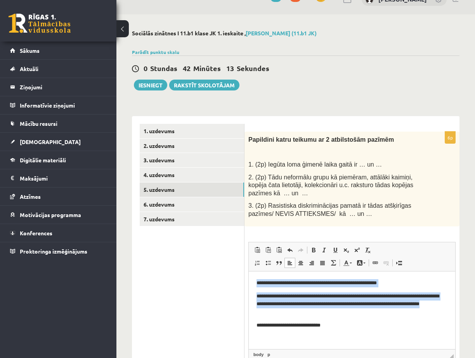
drag, startPoint x: 371, startPoint y: 314, endPoint x: 250, endPoint y: 281, distance: 125.6
click at [252, 279] on html "**********" at bounding box center [352, 317] width 207 height 92
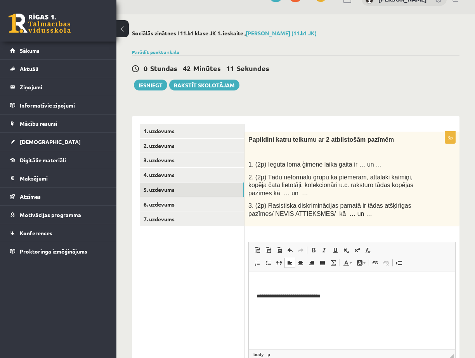
click at [282, 288] on body "**********" at bounding box center [352, 302] width 191 height 47
click at [264, 281] on p "Editor, wiswyg-editor-user-answer-47434061183820" at bounding box center [352, 283] width 191 height 8
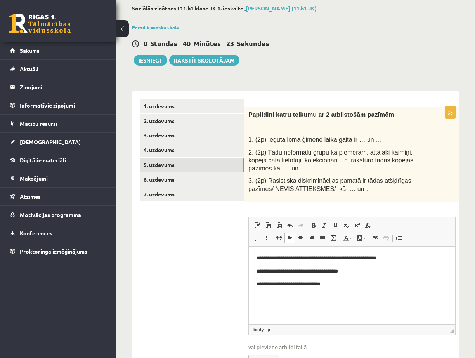
scroll to position [54, 0]
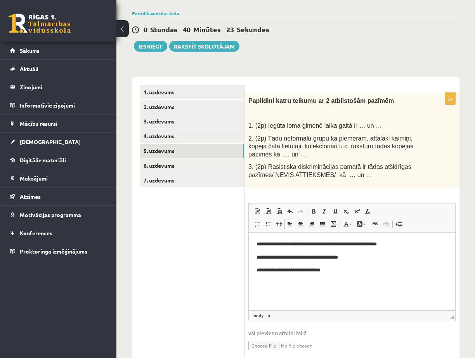
click at [390, 272] on p "**********" at bounding box center [352, 270] width 191 height 8
click at [181, 124] on link "3. uzdevums" at bounding box center [192, 121] width 104 height 14
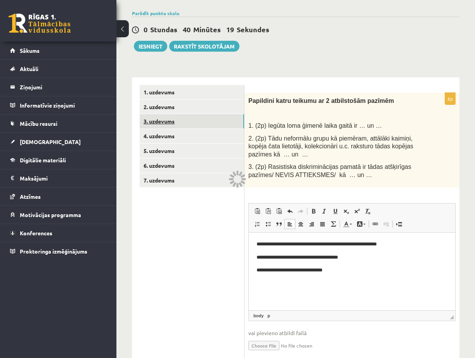
scroll to position [16, 0]
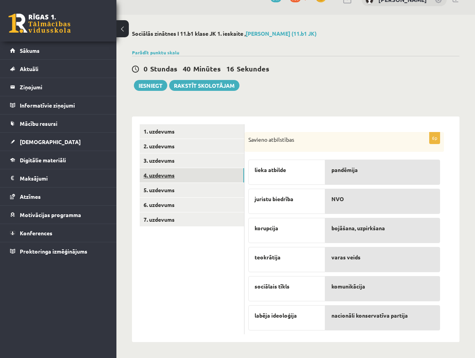
click at [173, 180] on link "4. uzdevums" at bounding box center [192, 175] width 104 height 14
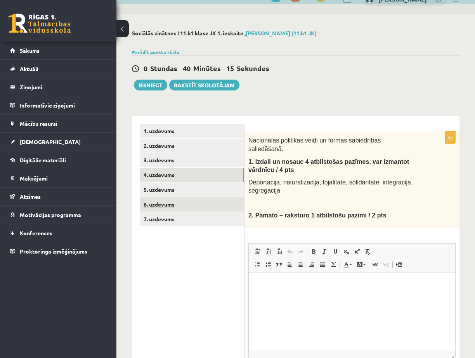
scroll to position [0, 0]
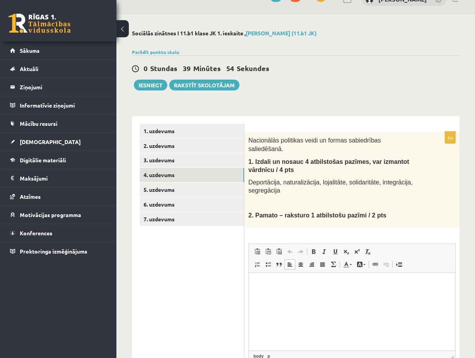
click at [355, 296] on html at bounding box center [352, 284] width 207 height 24
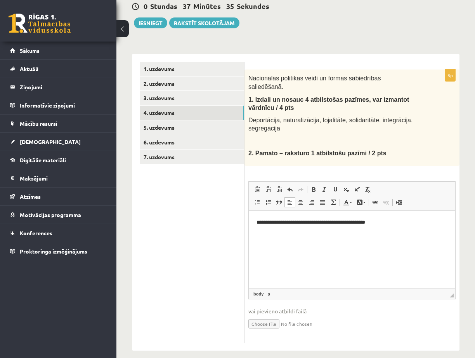
click at [397, 231] on html "**********" at bounding box center [352, 222] width 207 height 24
click at [382, 218] on p "**********" at bounding box center [352, 222] width 191 height 8
click at [384, 215] on html "**********" at bounding box center [352, 235] width 207 height 50
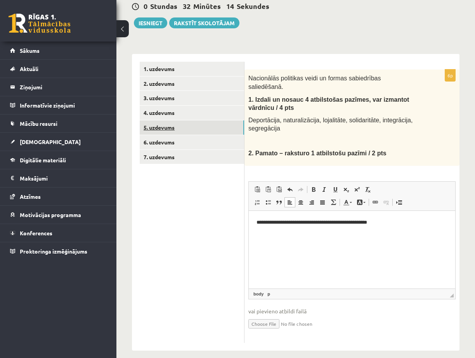
click at [177, 124] on link "5. uzdevums" at bounding box center [192, 127] width 104 height 14
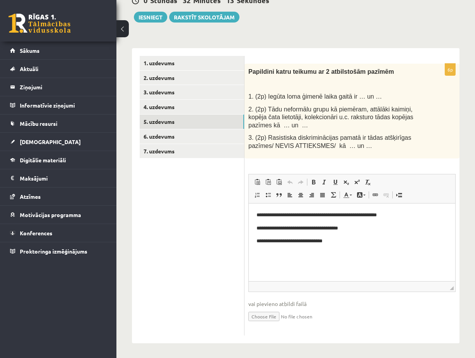
scroll to position [85, 0]
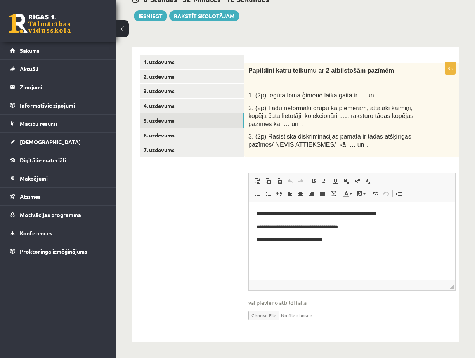
click at [309, 228] on p "**********" at bounding box center [352, 227] width 191 height 8
click at [295, 244] on body "**********" at bounding box center [352, 240] width 191 height 61
click at [262, 227] on p "**********" at bounding box center [352, 227] width 191 height 8
click at [281, 251] on p "Editor, wiswyg-editor-user-answer-47434000911780" at bounding box center [352, 253] width 191 height 8
click at [181, 109] on link "4. uzdevums" at bounding box center [192, 106] width 104 height 14
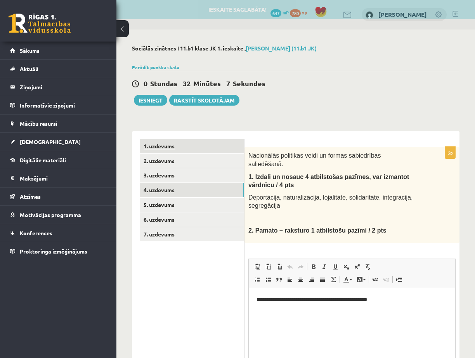
scroll to position [0, 0]
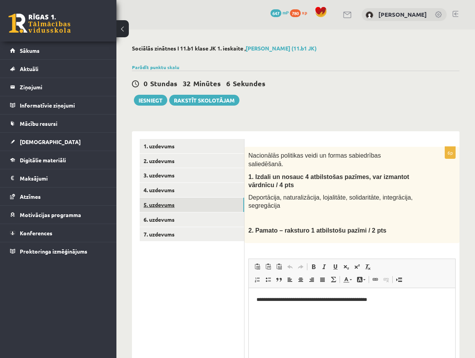
click at [181, 204] on link "5. uzdevums" at bounding box center [192, 205] width 104 height 14
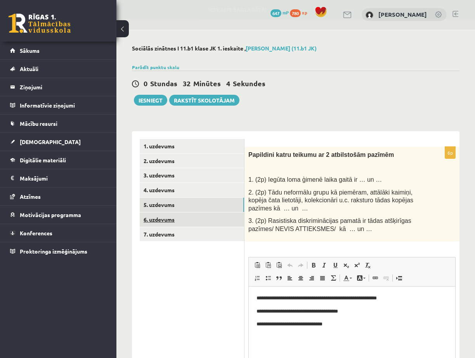
click at [180, 216] on link "6. uzdevums" at bounding box center [192, 219] width 104 height 14
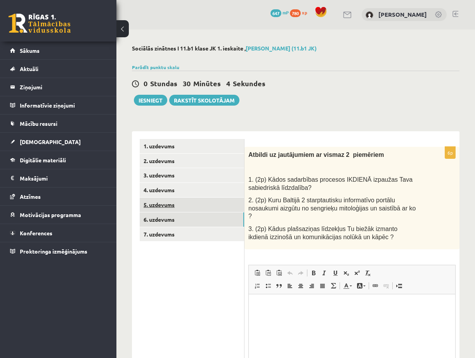
click at [223, 210] on link "5. uzdevums" at bounding box center [192, 205] width 104 height 14
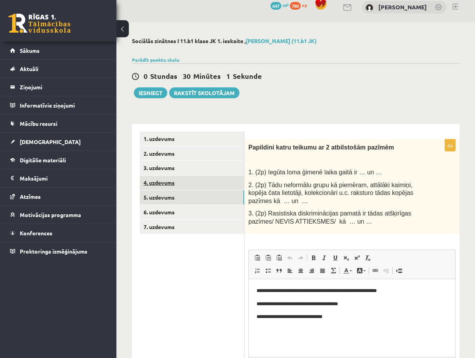
click at [169, 176] on link "4. uzdevums" at bounding box center [192, 182] width 104 height 14
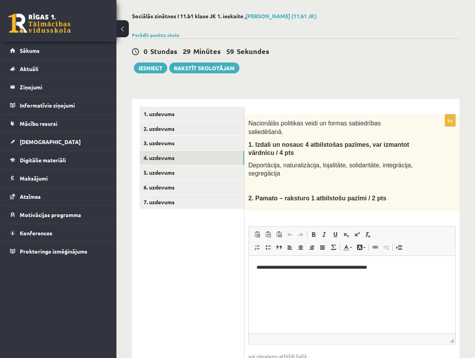
scroll to position [47, 0]
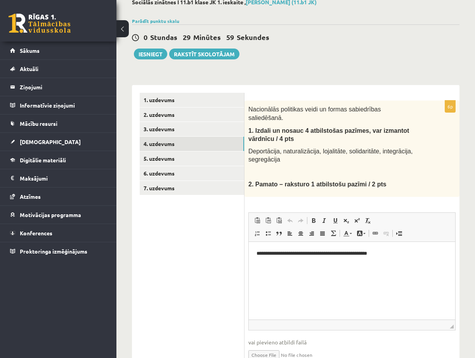
click at [388, 257] on p "**********" at bounding box center [352, 253] width 191 height 8
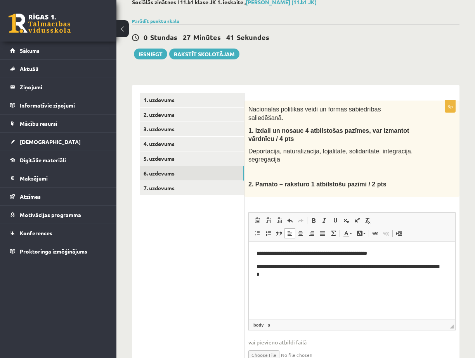
click at [176, 174] on link "6. uzdevums" at bounding box center [192, 173] width 104 height 14
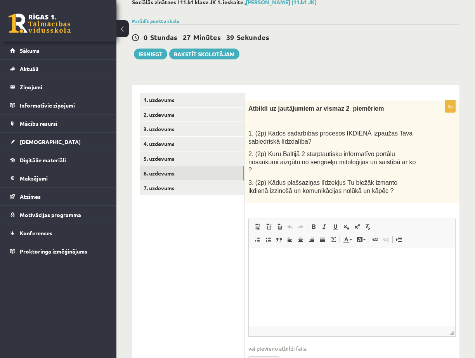
scroll to position [0, 0]
click at [311, 272] on html at bounding box center [352, 260] width 207 height 24
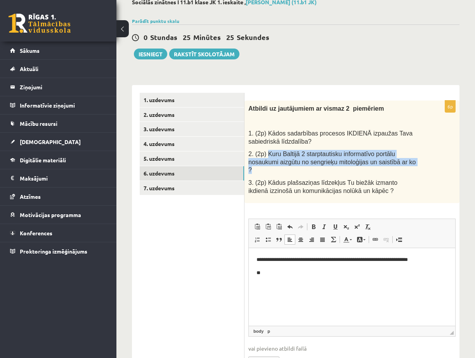
drag, startPoint x: 266, startPoint y: 154, endPoint x: 387, endPoint y: 163, distance: 121.5
click at [387, 163] on p "2. (2p) Kuru Baltijā 2 starptautisku informatīvo portālu nosaukumi aizgūtu no s…" at bounding box center [332, 162] width 168 height 24
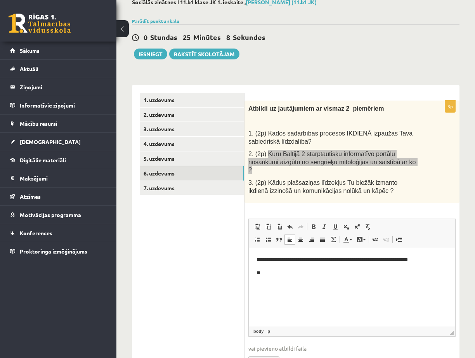
click at [371, 285] on html "**********" at bounding box center [352, 266] width 207 height 36
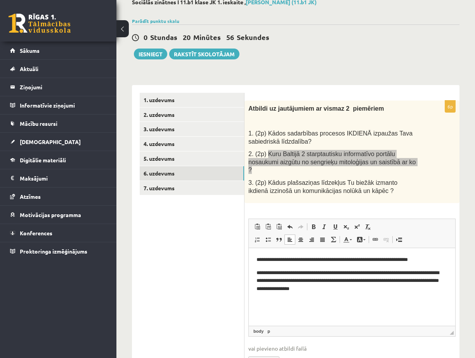
click at [283, 266] on body "**********" at bounding box center [352, 274] width 191 height 37
click at [441, 257] on p "**********" at bounding box center [352, 260] width 191 height 8
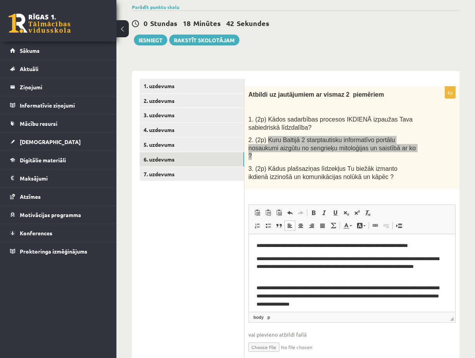
scroll to position [85, 0]
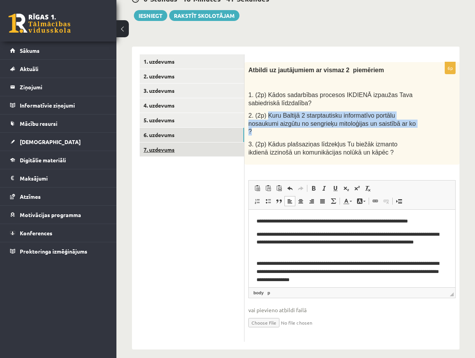
click at [193, 152] on link "7. uzdevums" at bounding box center [192, 149] width 104 height 14
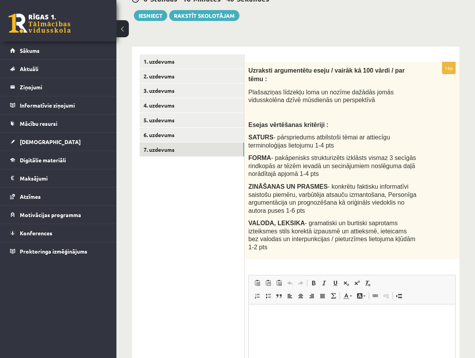
scroll to position [0, 0]
click at [326, 323] on html at bounding box center [352, 316] width 207 height 24
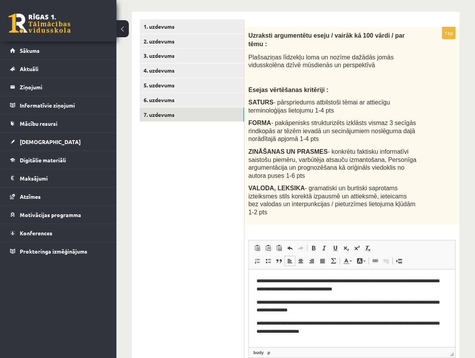
scroll to position [163, 0]
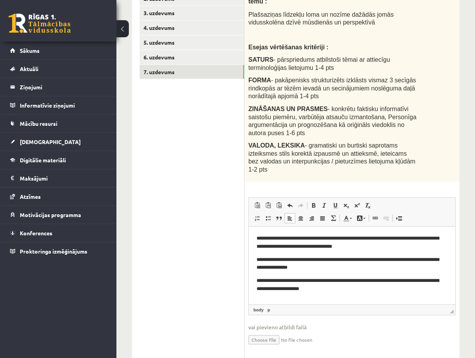
click at [345, 292] on p "**********" at bounding box center [352, 284] width 191 height 16
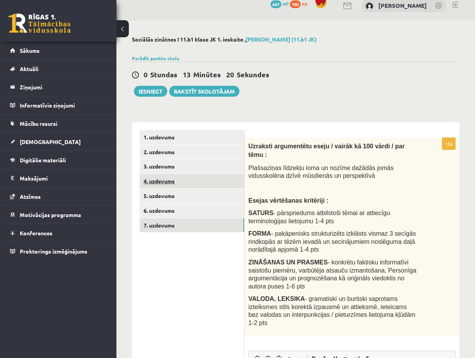
scroll to position [0, 0]
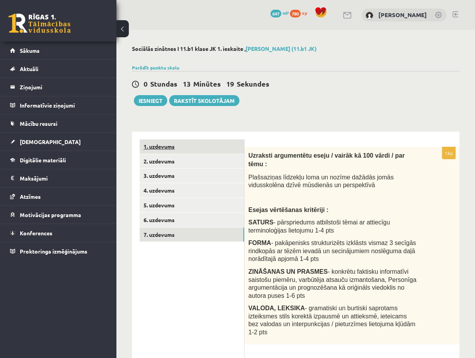
click at [196, 147] on link "1. uzdevums" at bounding box center [192, 146] width 104 height 14
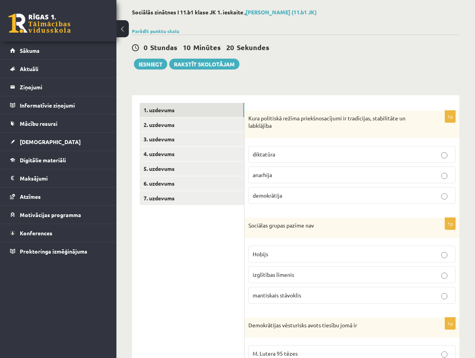
scroll to position [116, 0]
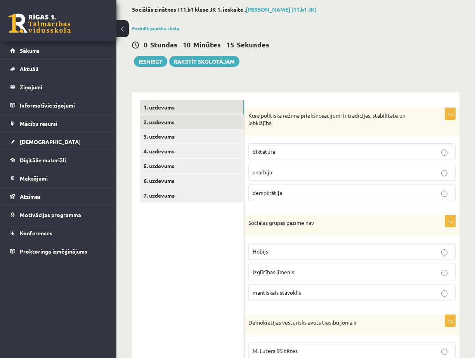
drag, startPoint x: 179, startPoint y: 123, endPoint x: 224, endPoint y: 133, distance: 46.9
click at [179, 122] on link "2. uzdevums" at bounding box center [192, 122] width 104 height 14
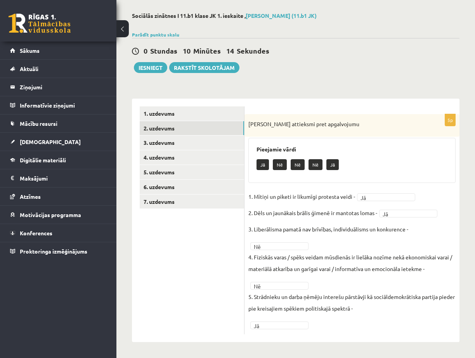
scroll to position [33, 0]
click at [178, 142] on link "3. uzdevums" at bounding box center [192, 142] width 104 height 14
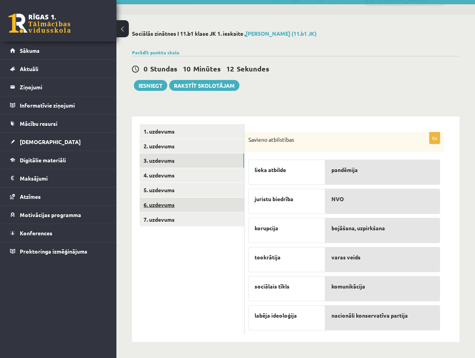
scroll to position [16, 0]
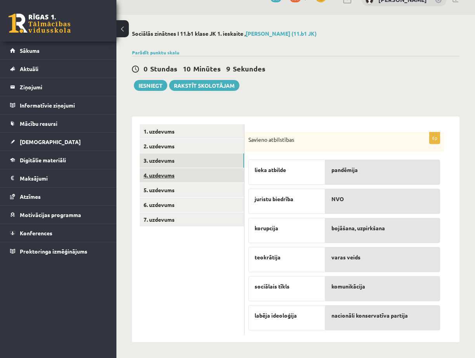
click at [183, 174] on link "4. uzdevums" at bounding box center [192, 175] width 104 height 14
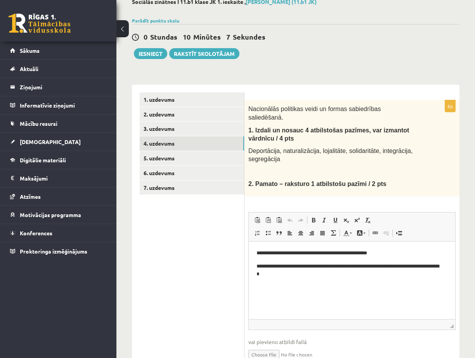
scroll to position [78, 0]
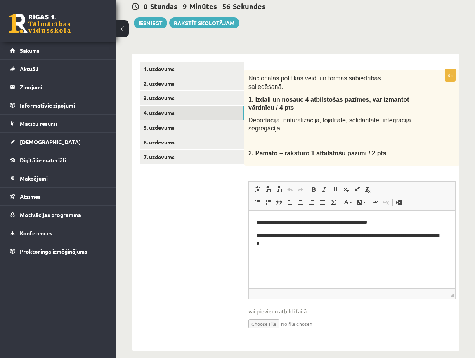
click at [302, 240] on p "**********" at bounding box center [349, 239] width 185 height 16
click at [199, 123] on link "5. uzdevums" at bounding box center [192, 127] width 104 height 14
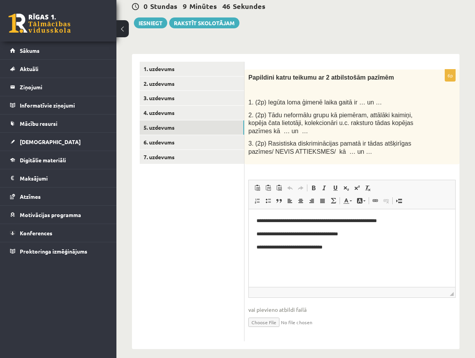
scroll to position [0, 0]
click at [415, 217] on p "**********" at bounding box center [352, 221] width 191 height 8
click at [167, 142] on link "6. uzdevums" at bounding box center [192, 142] width 104 height 14
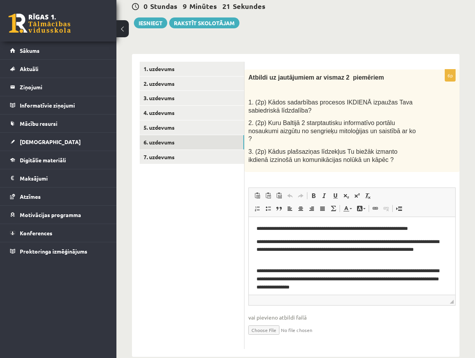
click at [438, 226] on p "**********" at bounding box center [349, 229] width 185 height 8
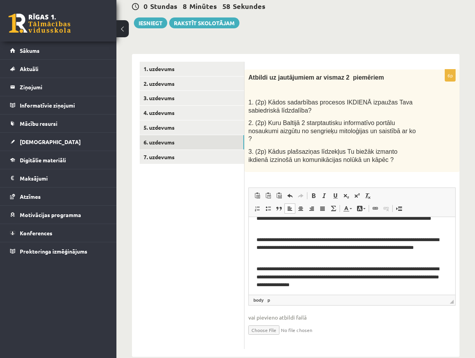
scroll to position [12, 0]
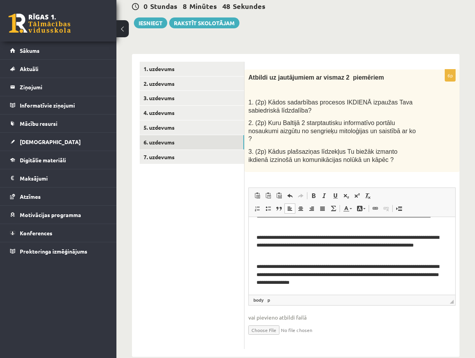
drag, startPoint x: 429, startPoint y: 275, endPoint x: 430, endPoint y: 294, distance: 19.0
click at [429, 275] on p "**********" at bounding box center [349, 275] width 185 height 24
click at [364, 283] on p "**********" at bounding box center [349, 275] width 185 height 24
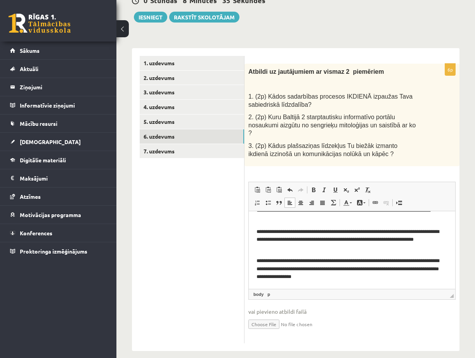
scroll to position [85, 0]
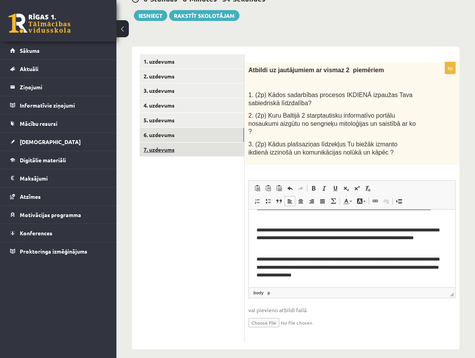
click at [157, 153] on link "7. uzdevums" at bounding box center [192, 149] width 104 height 14
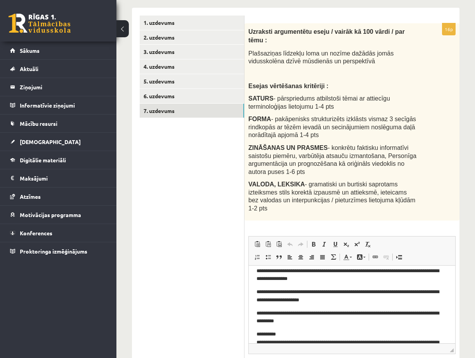
scroll to position [0, 0]
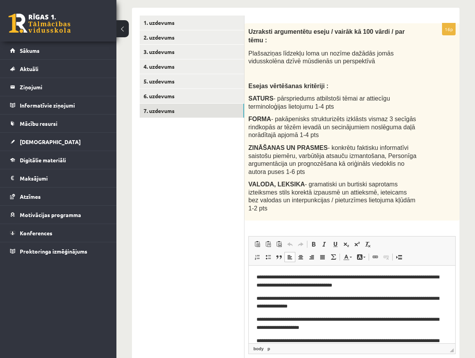
click at [301, 276] on p "**********" at bounding box center [349, 281] width 185 height 16
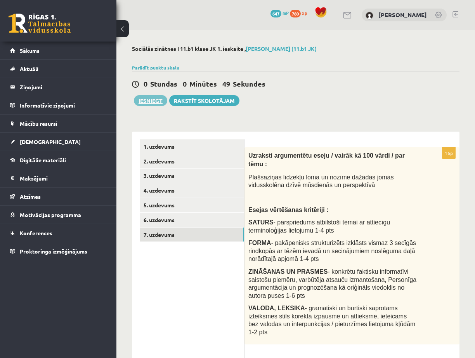
click at [154, 103] on button "Iesniegt" at bounding box center [150, 100] width 33 height 11
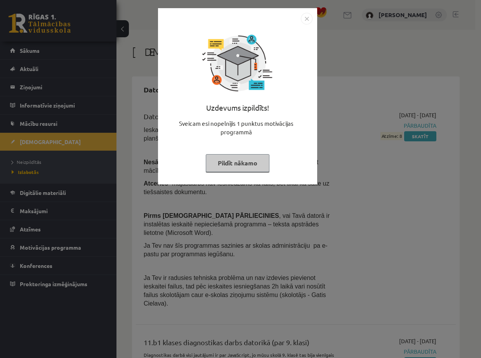
drag, startPoint x: 261, startPoint y: 164, endPoint x: 279, endPoint y: 164, distance: 18.6
click at [261, 164] on button "Pildīt nākamo" at bounding box center [238, 163] width 64 height 18
